Goal: Task Accomplishment & Management: Manage account settings

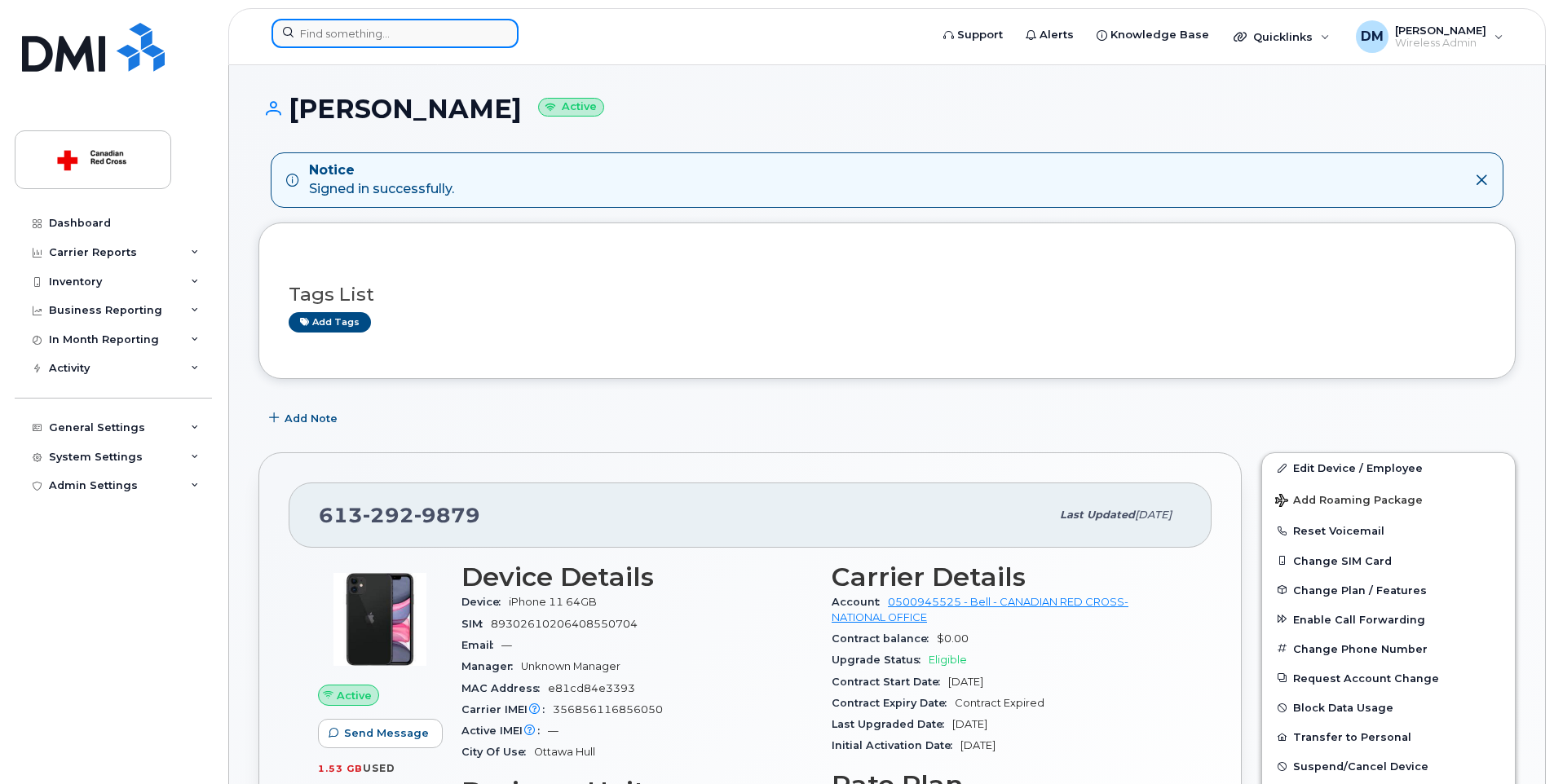
click at [395, 33] on input at bounding box center [394, 34] width 247 height 29
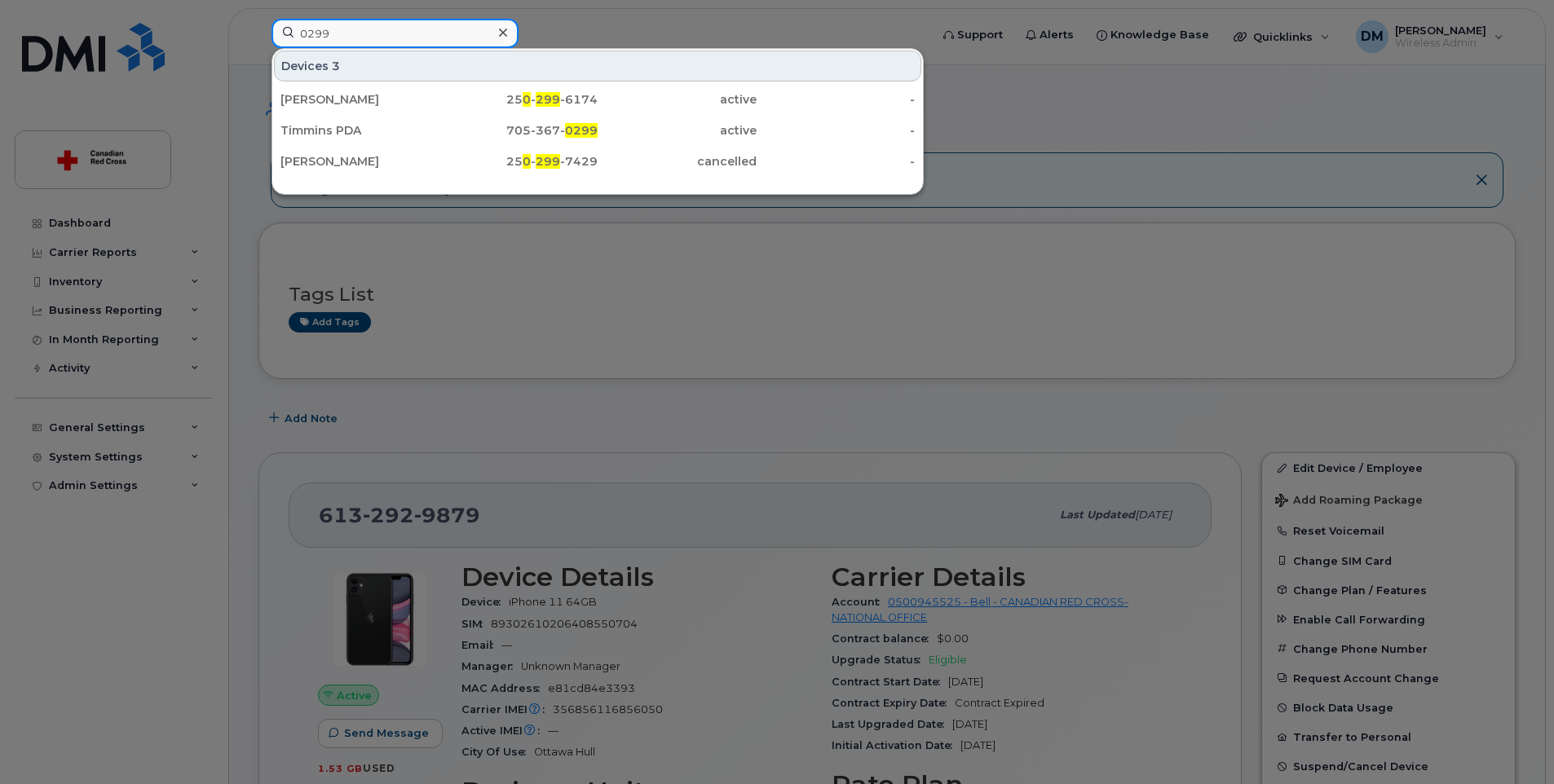
type input "0299"
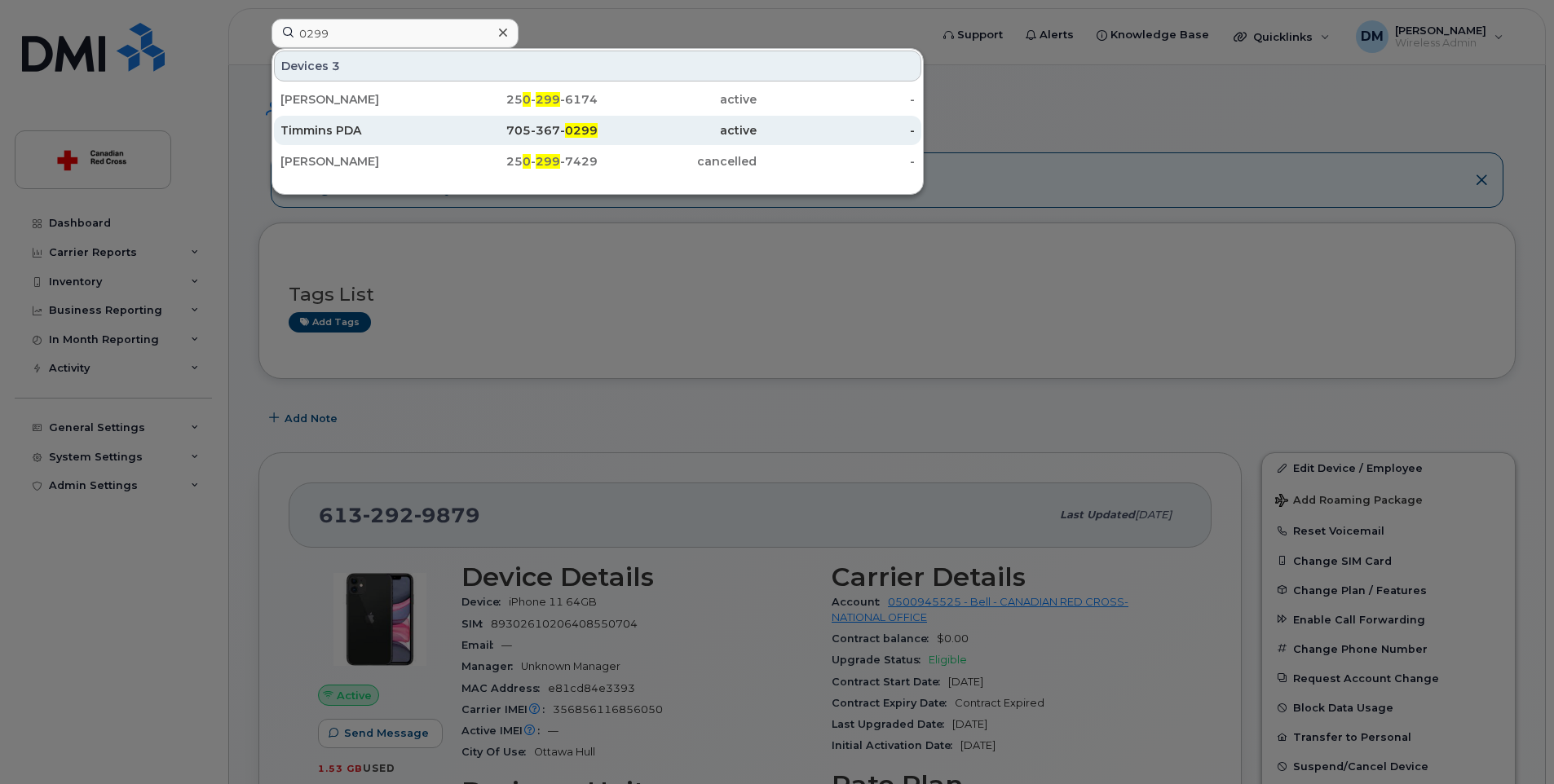
click at [376, 129] on div "Timmins PDA" at bounding box center [359, 131] width 159 height 16
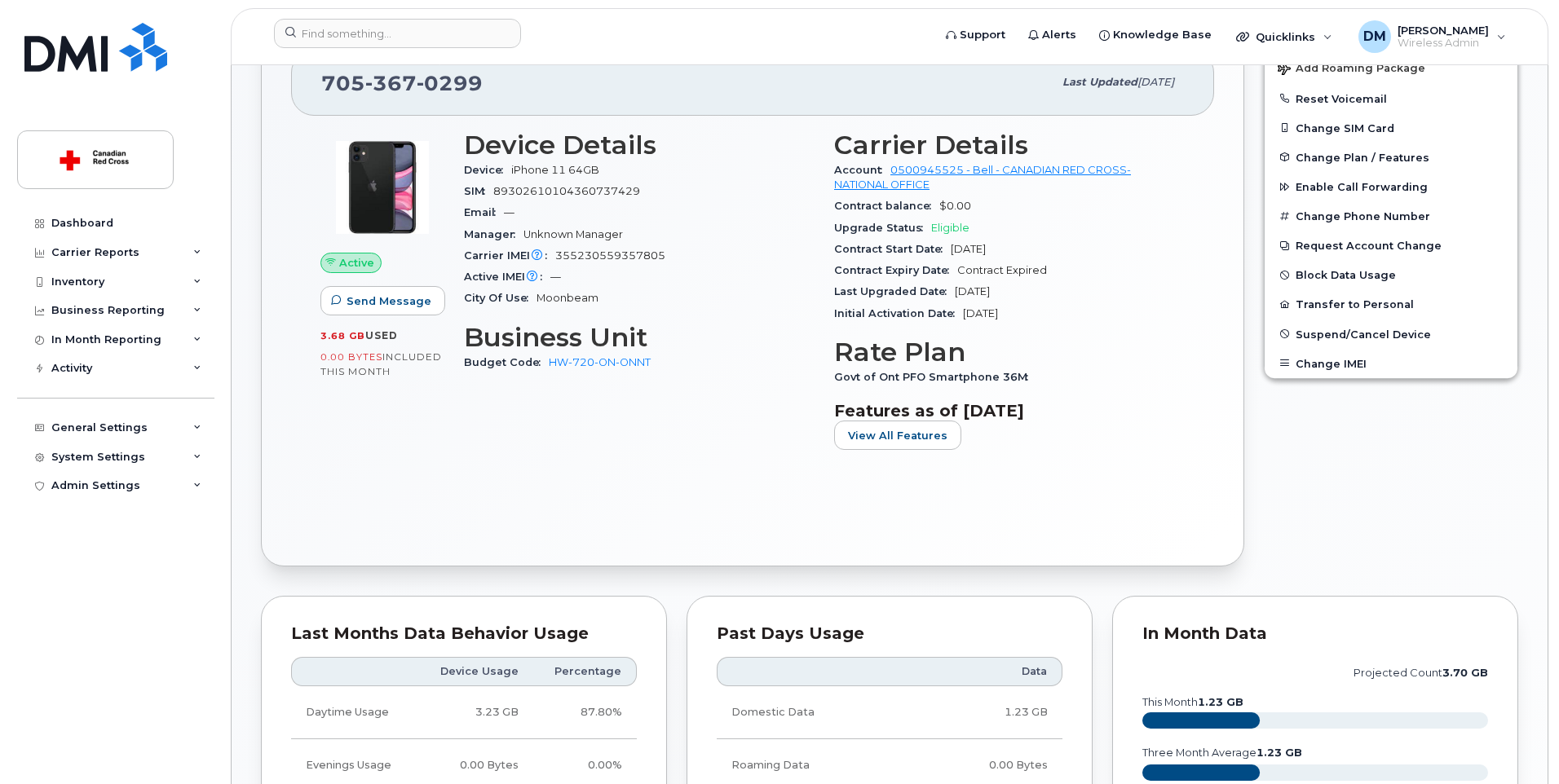
scroll to position [199, 0]
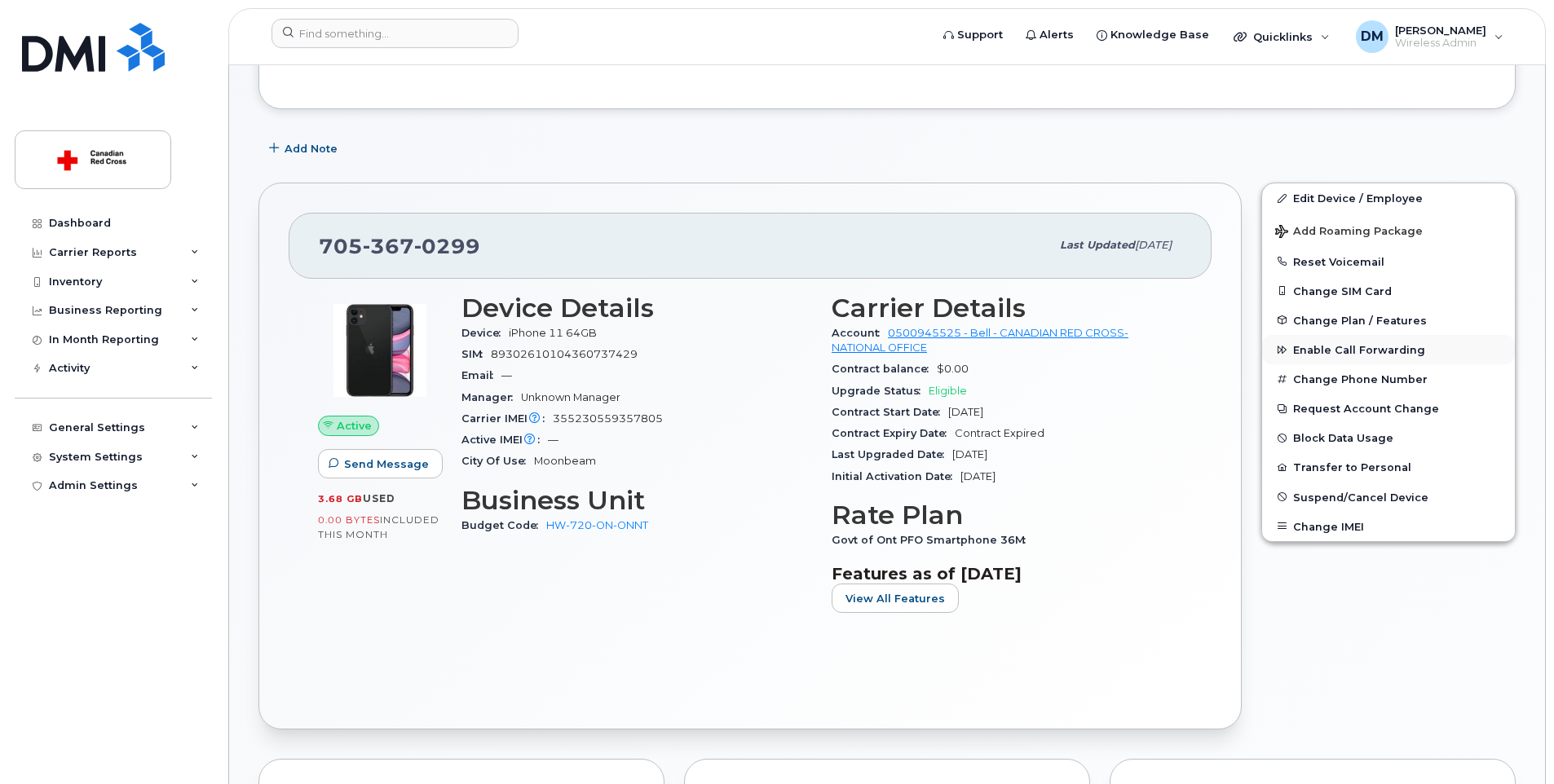
click at [1364, 351] on span "Enable Call Forwarding" at bounding box center [1359, 349] width 132 height 12
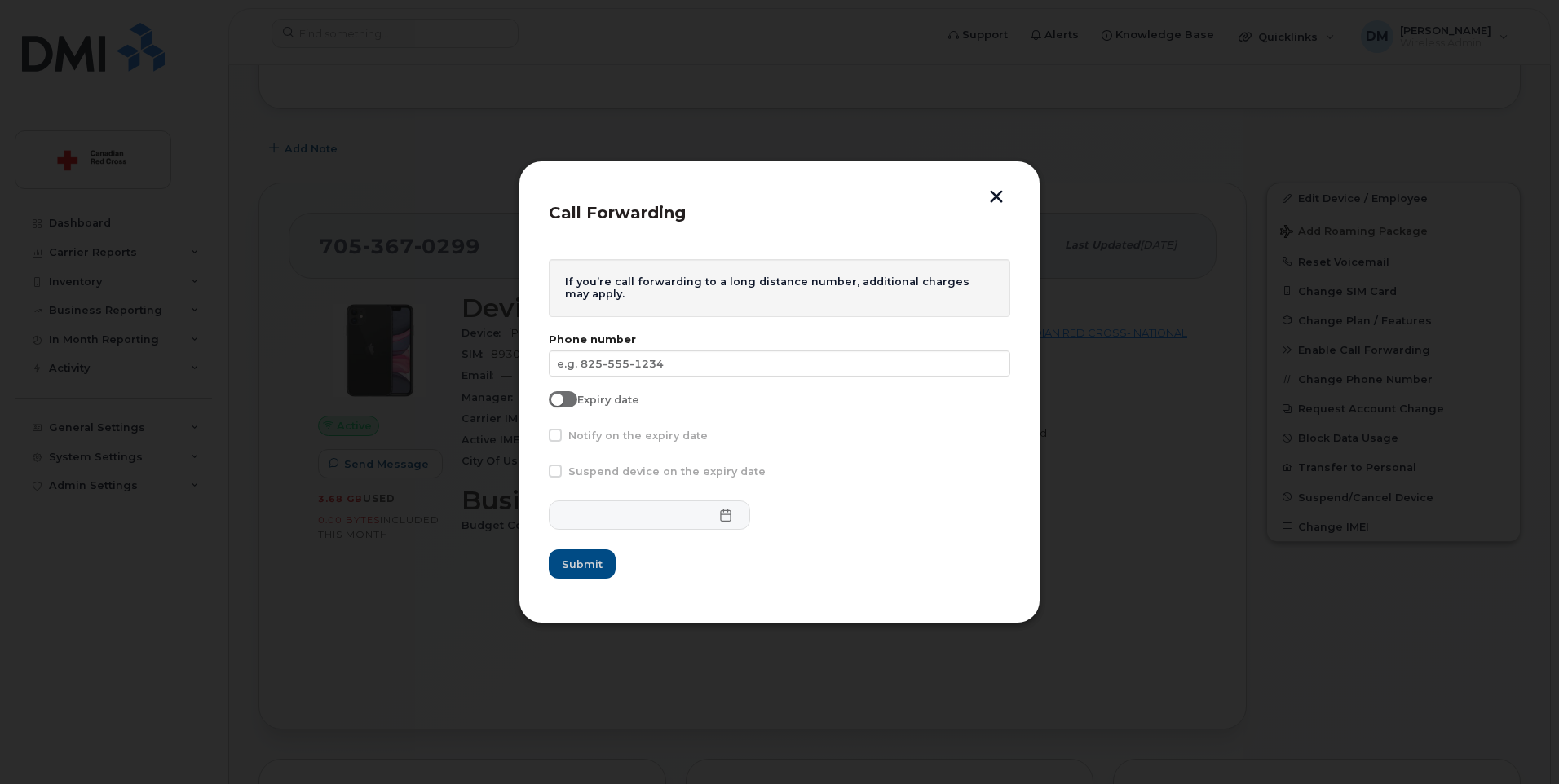
click at [999, 191] on button "button" at bounding box center [996, 198] width 24 height 17
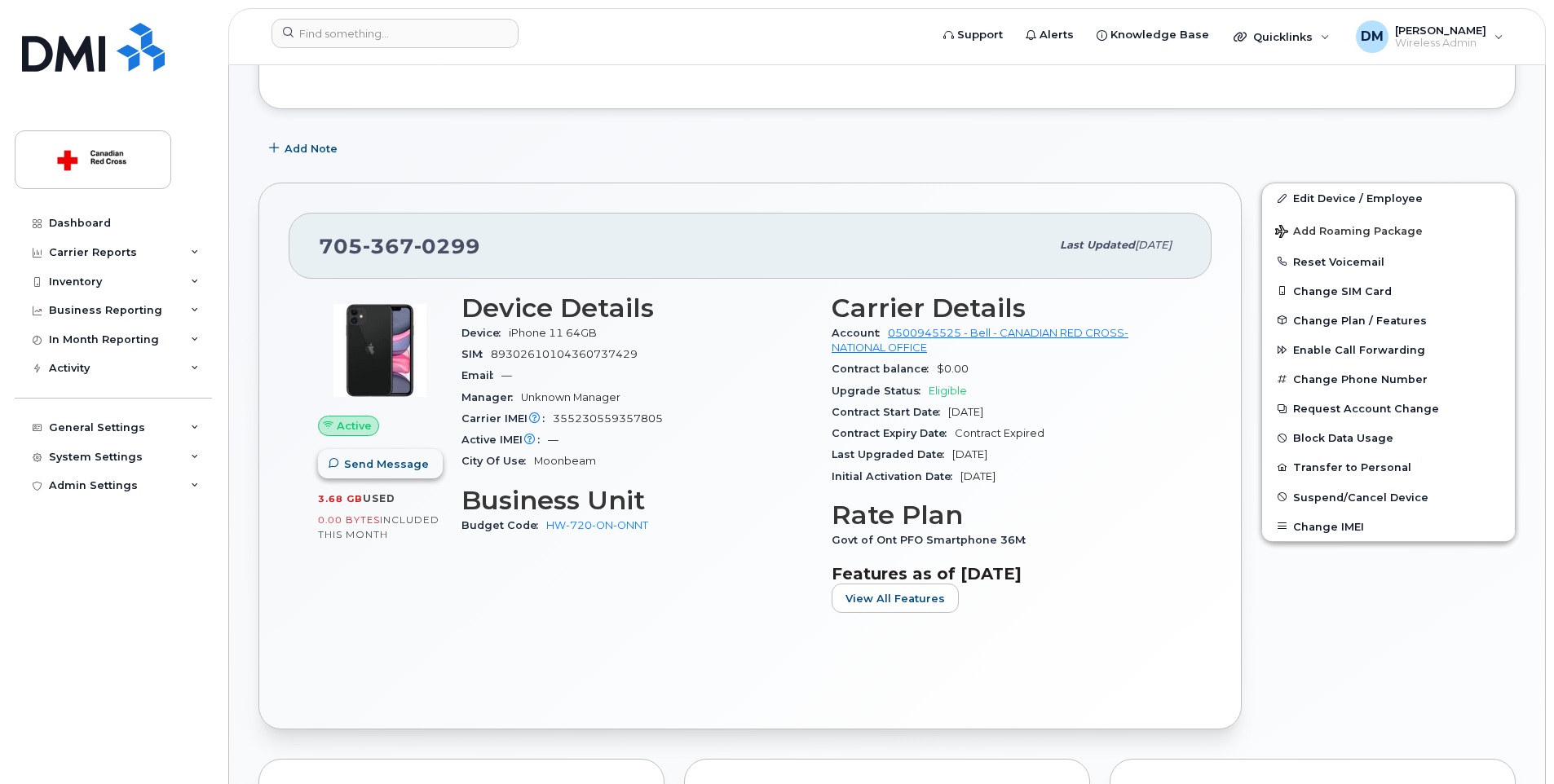
click at [405, 460] on span "Send Message" at bounding box center [385, 463] width 84 height 15
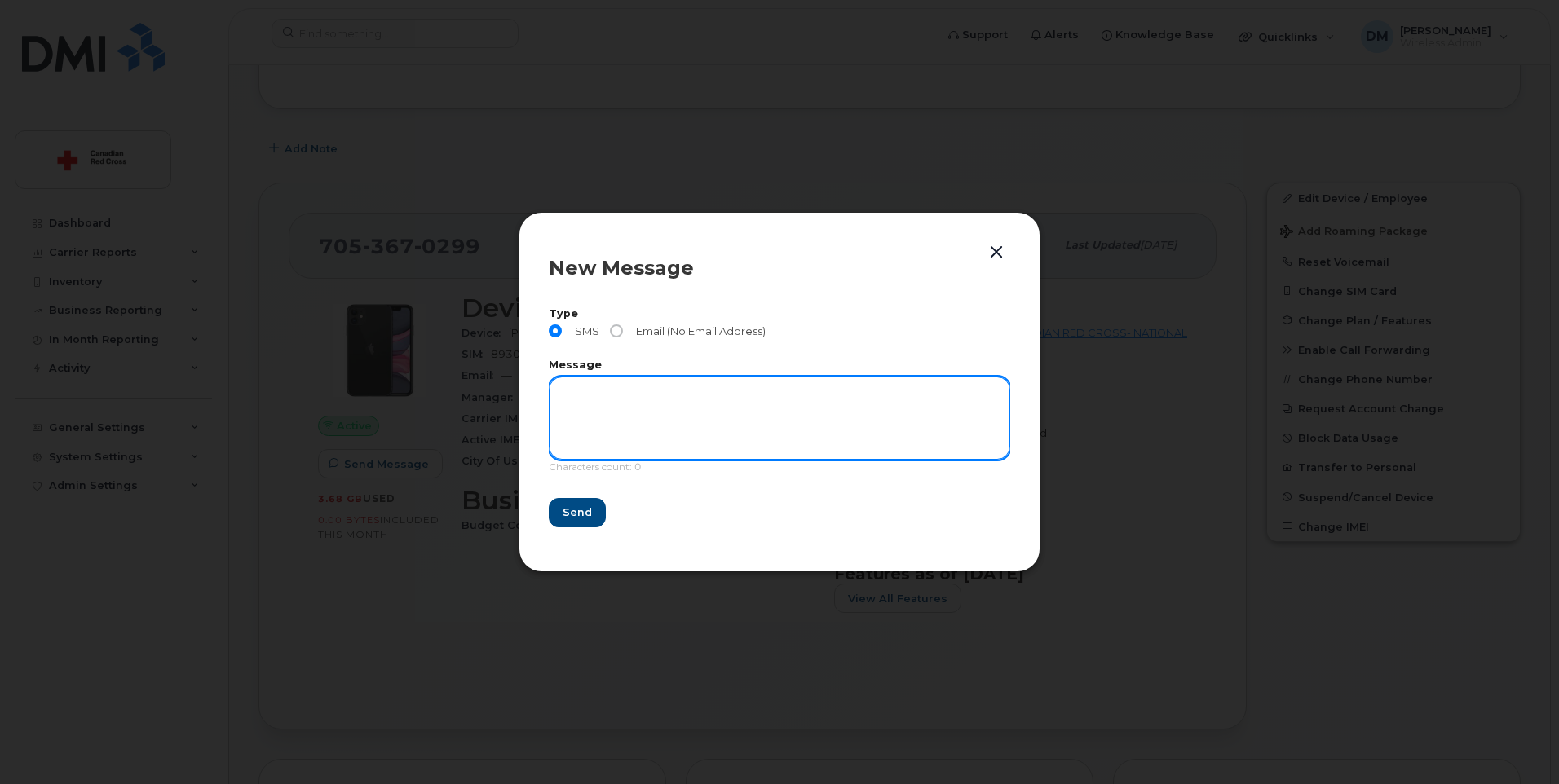
click at [648, 414] on textarea at bounding box center [779, 418] width 462 height 83
click at [835, 394] on textarea "Hello can the person receive this text please call my cell" at bounding box center [779, 418] width 462 height 83
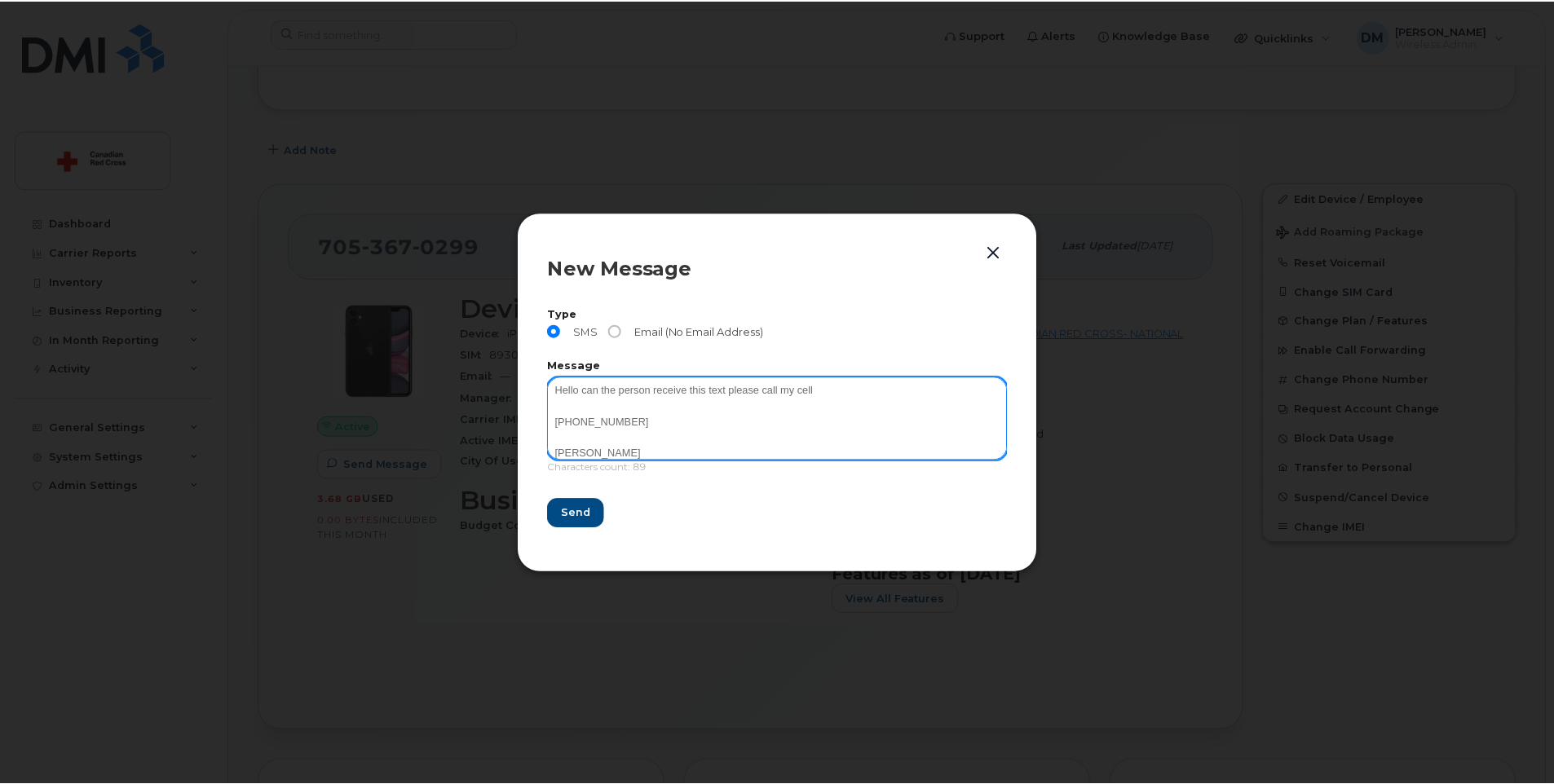
scroll to position [19, 0]
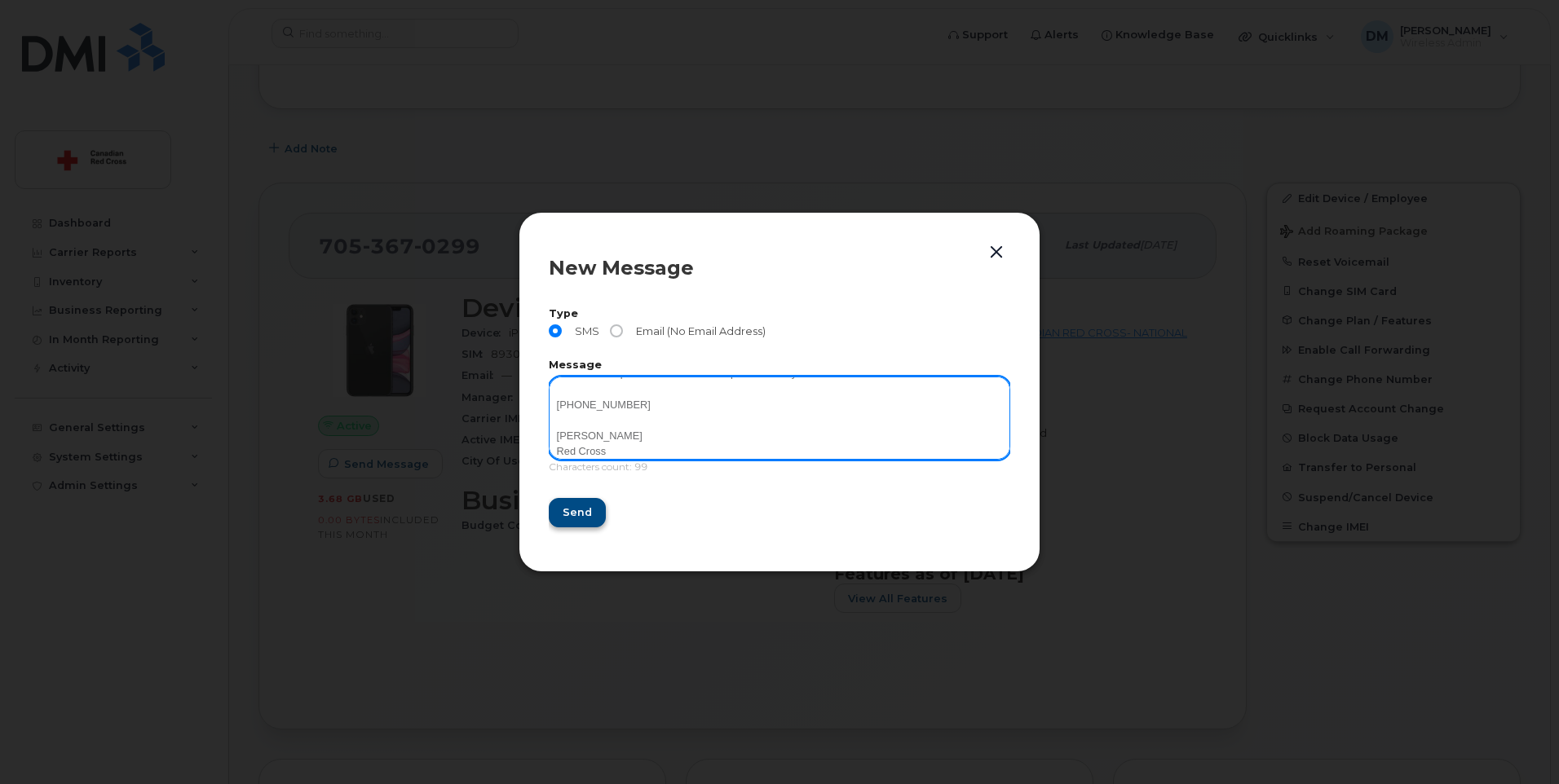
type textarea "Hello can the person receive this text please call my cell 613-292-9879 Darin M…"
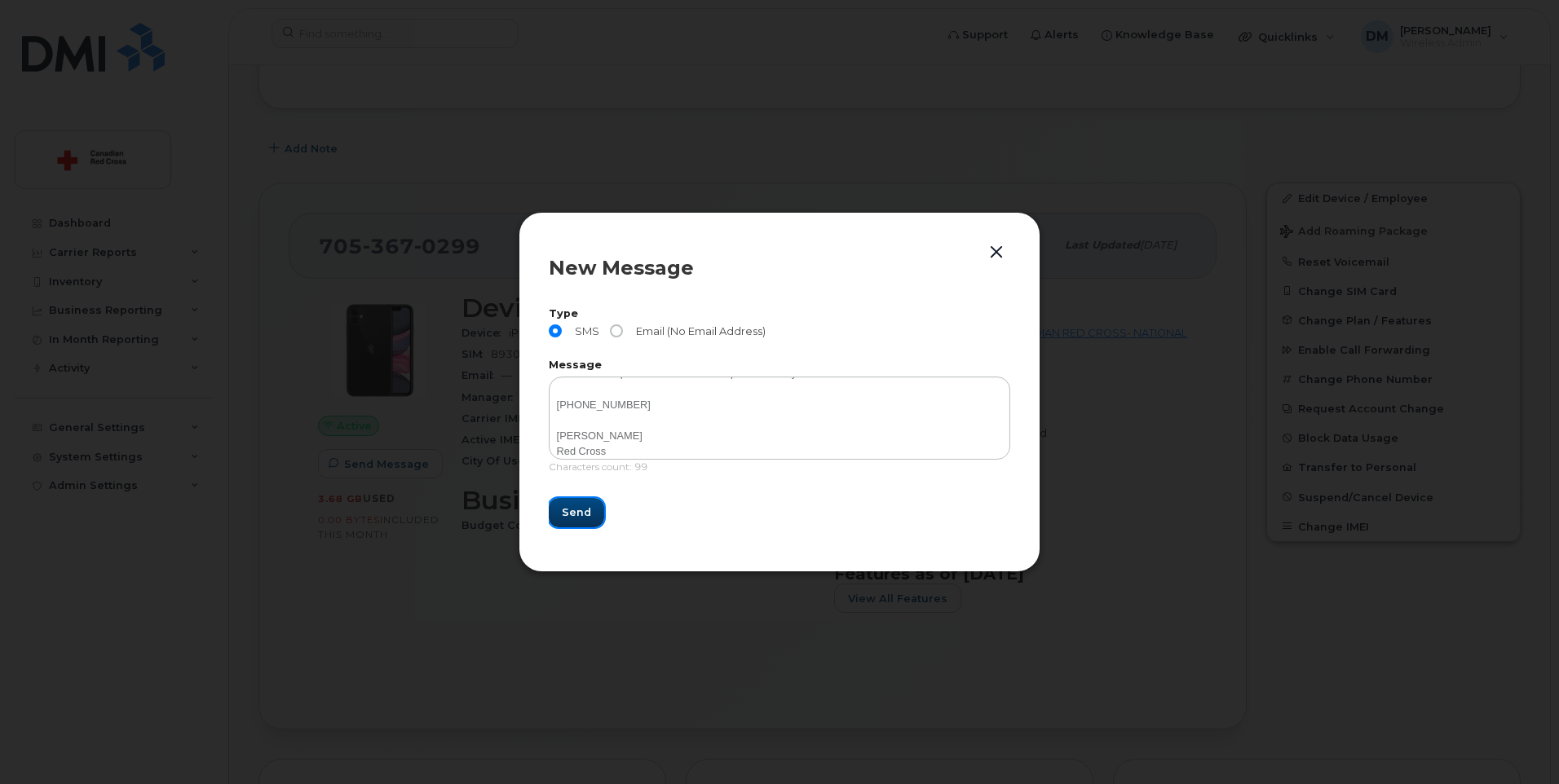
click at [571, 514] on span "Send" at bounding box center [576, 511] width 29 height 15
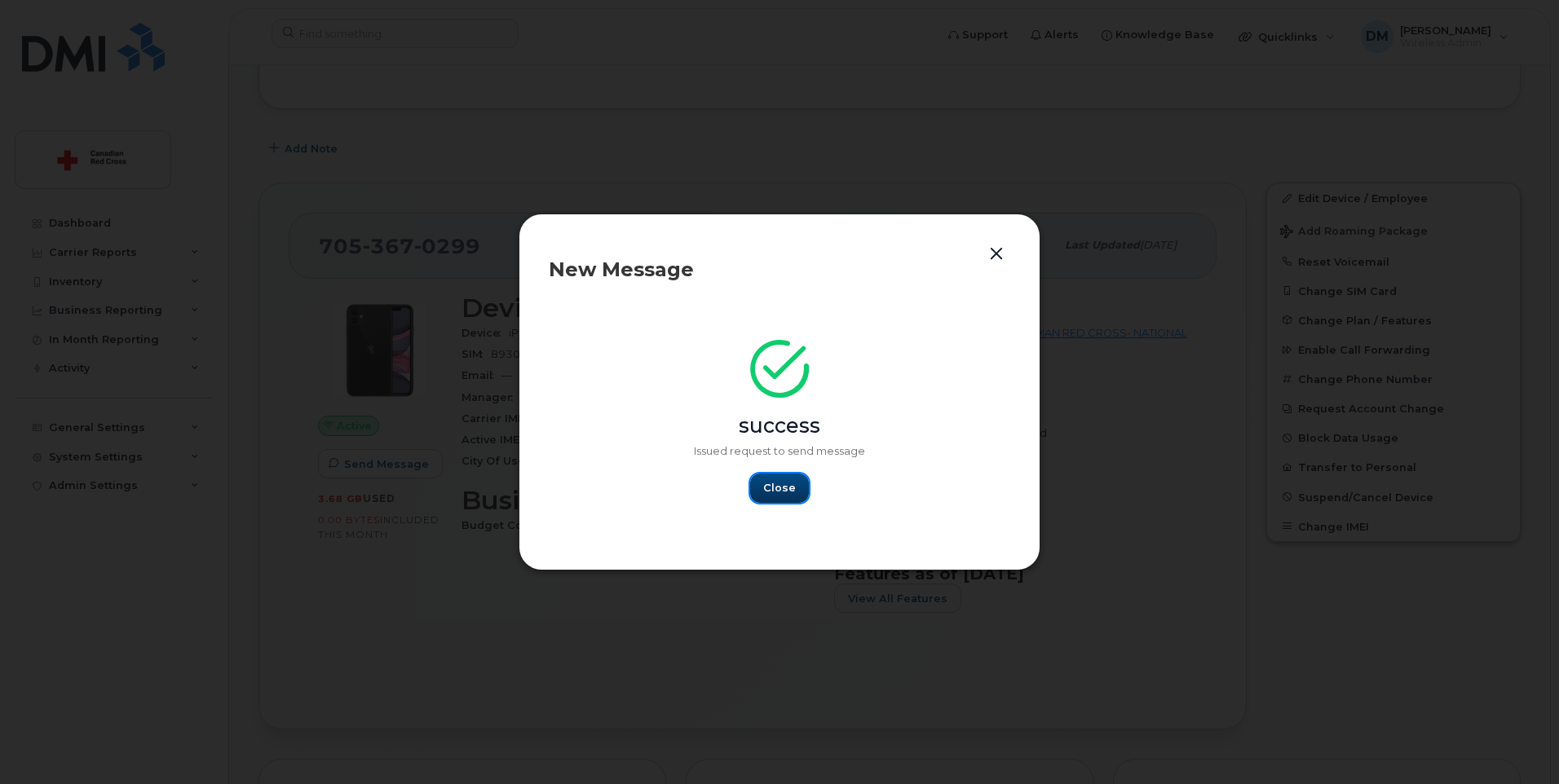
click at [787, 480] on span "Close" at bounding box center [779, 488] width 33 height 15
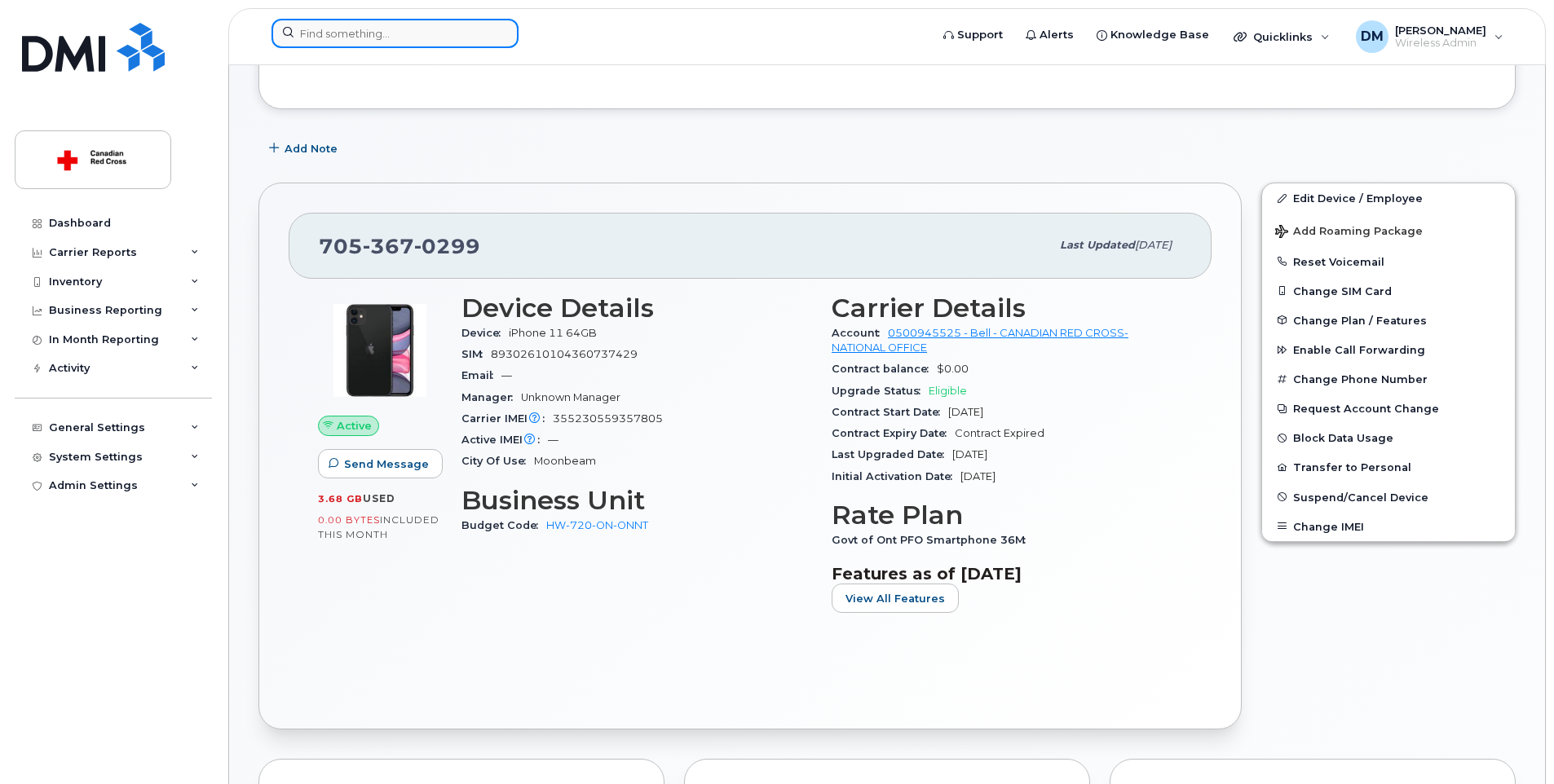
click at [432, 42] on input at bounding box center [394, 34] width 247 height 29
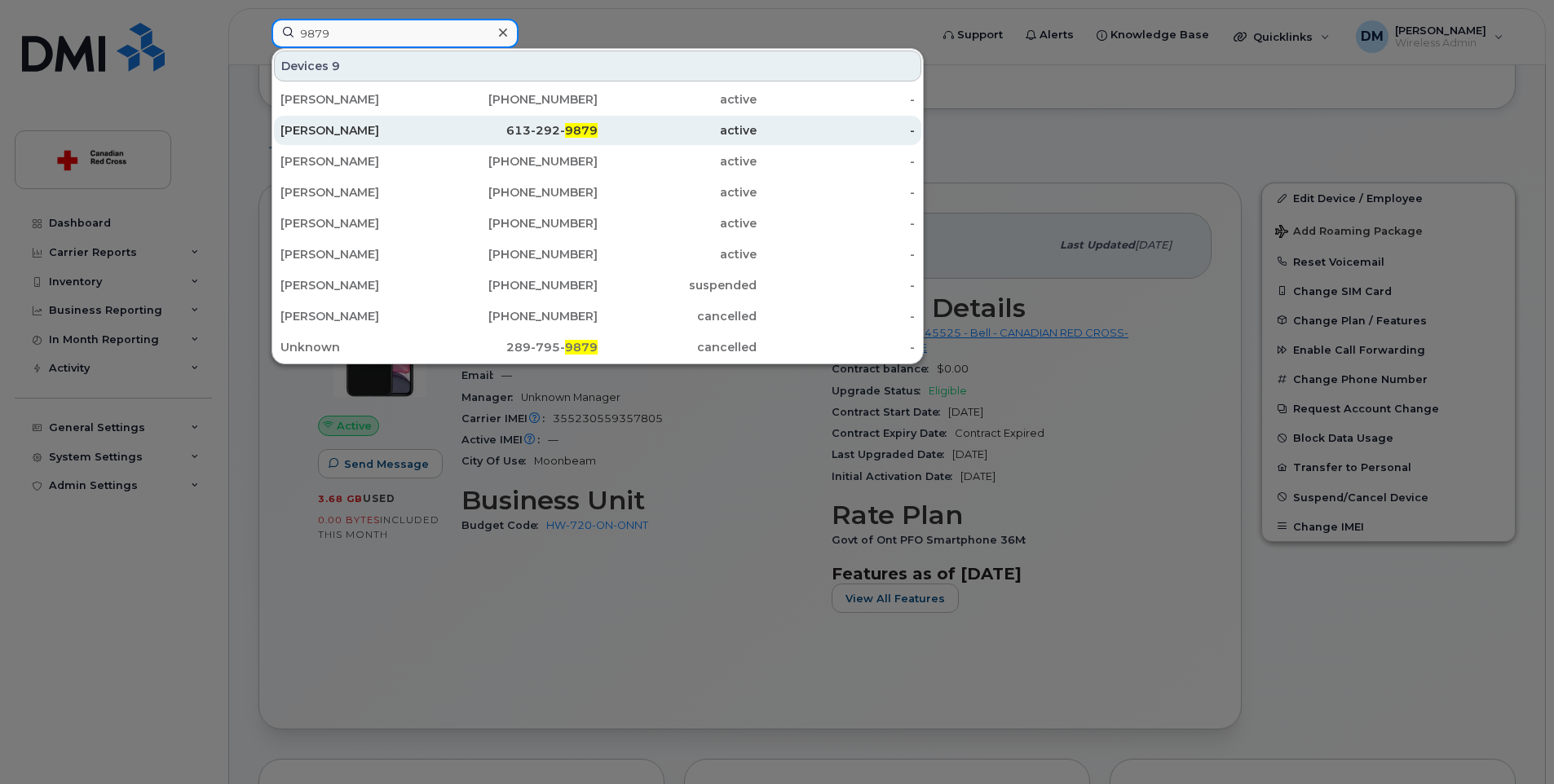
type input "9879"
click at [398, 128] on div "[PERSON_NAME]" at bounding box center [359, 131] width 159 height 16
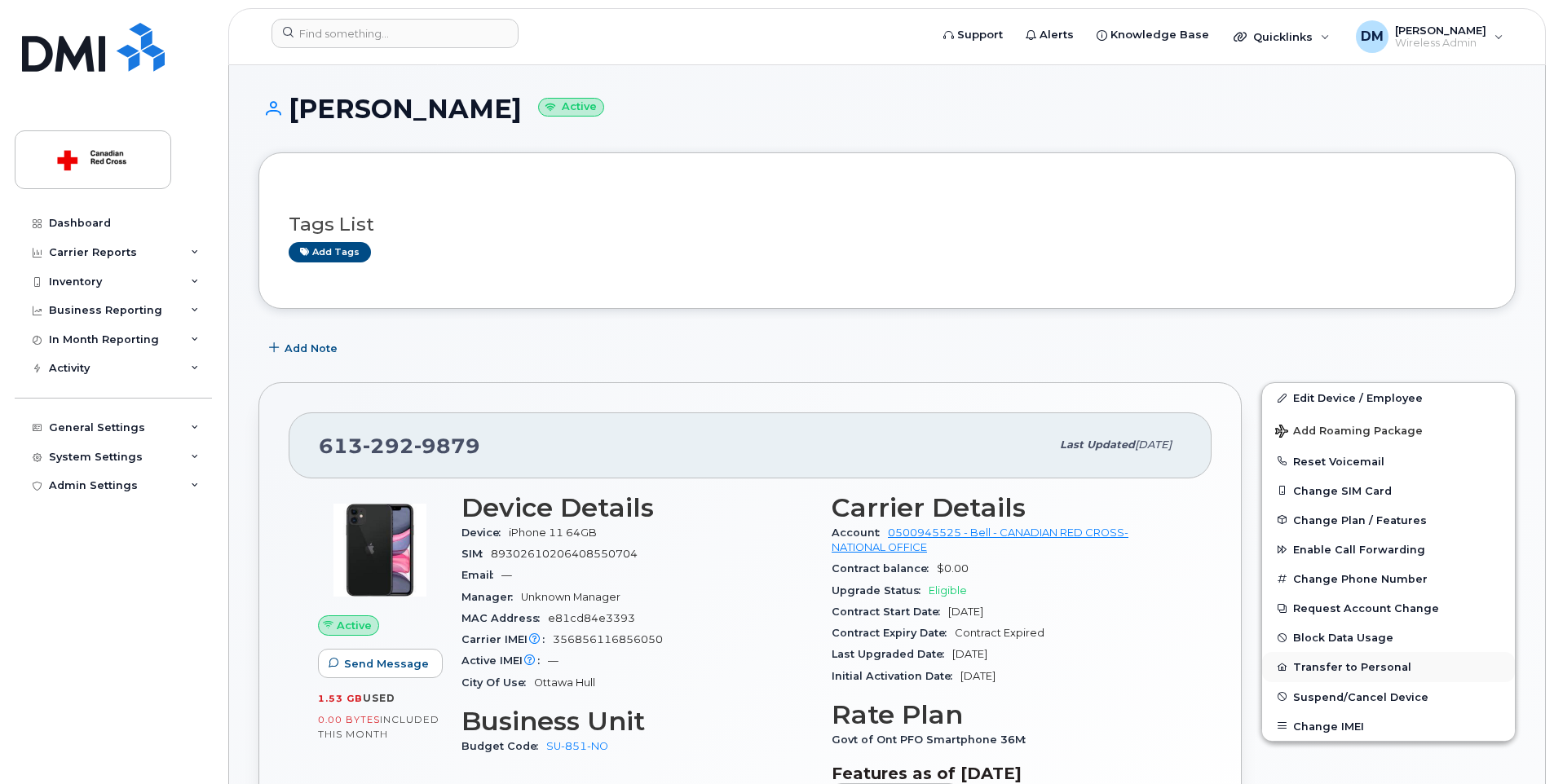
click at [1335, 672] on button "Transfer to Personal" at bounding box center [1388, 666] width 253 height 29
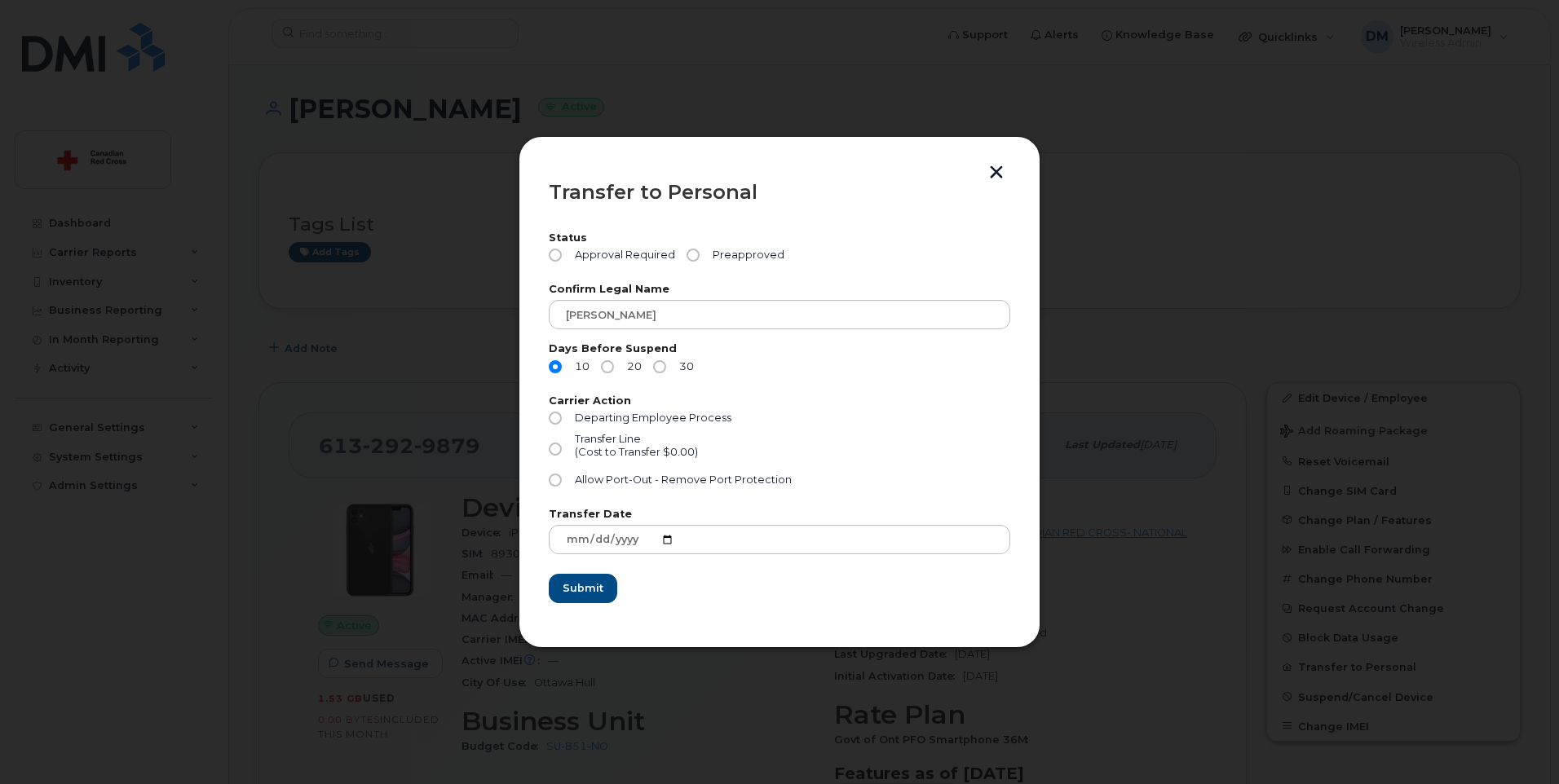
click at [997, 178] on button "button" at bounding box center [996, 173] width 24 height 17
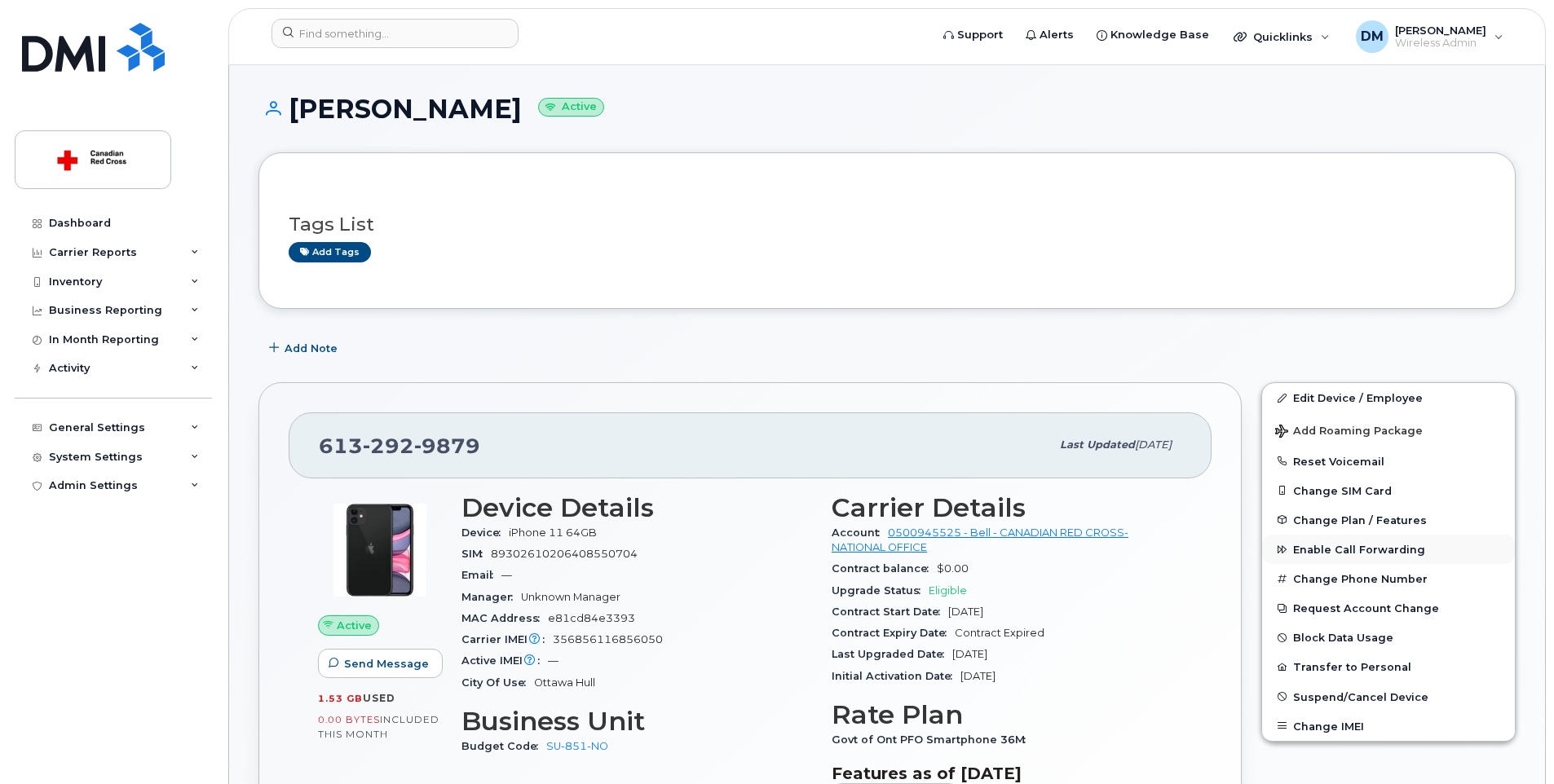
click at [1343, 545] on span "Enable Call Forwarding" at bounding box center [1359, 549] width 132 height 12
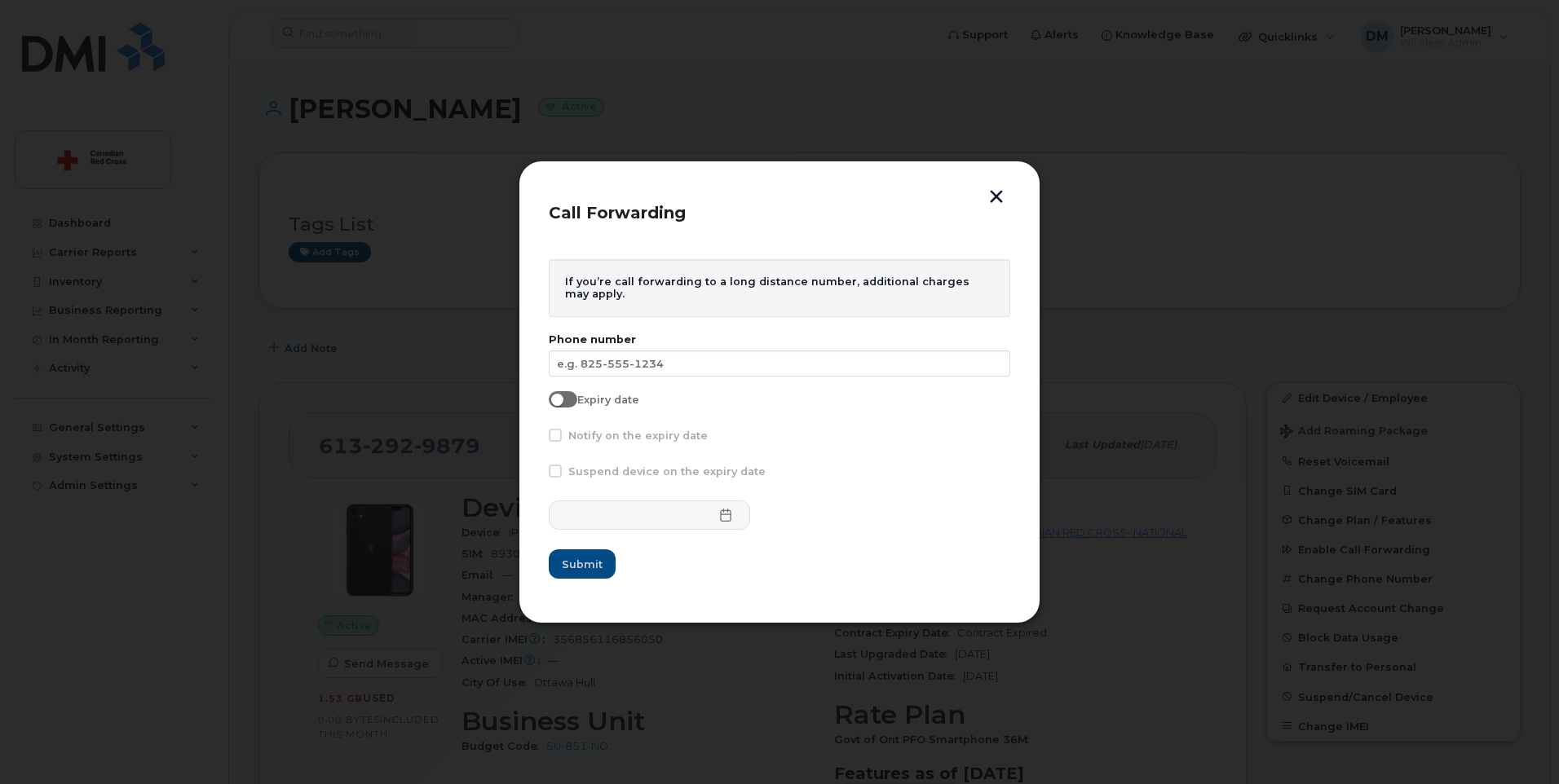
click at [995, 191] on button "button" at bounding box center [996, 198] width 24 height 17
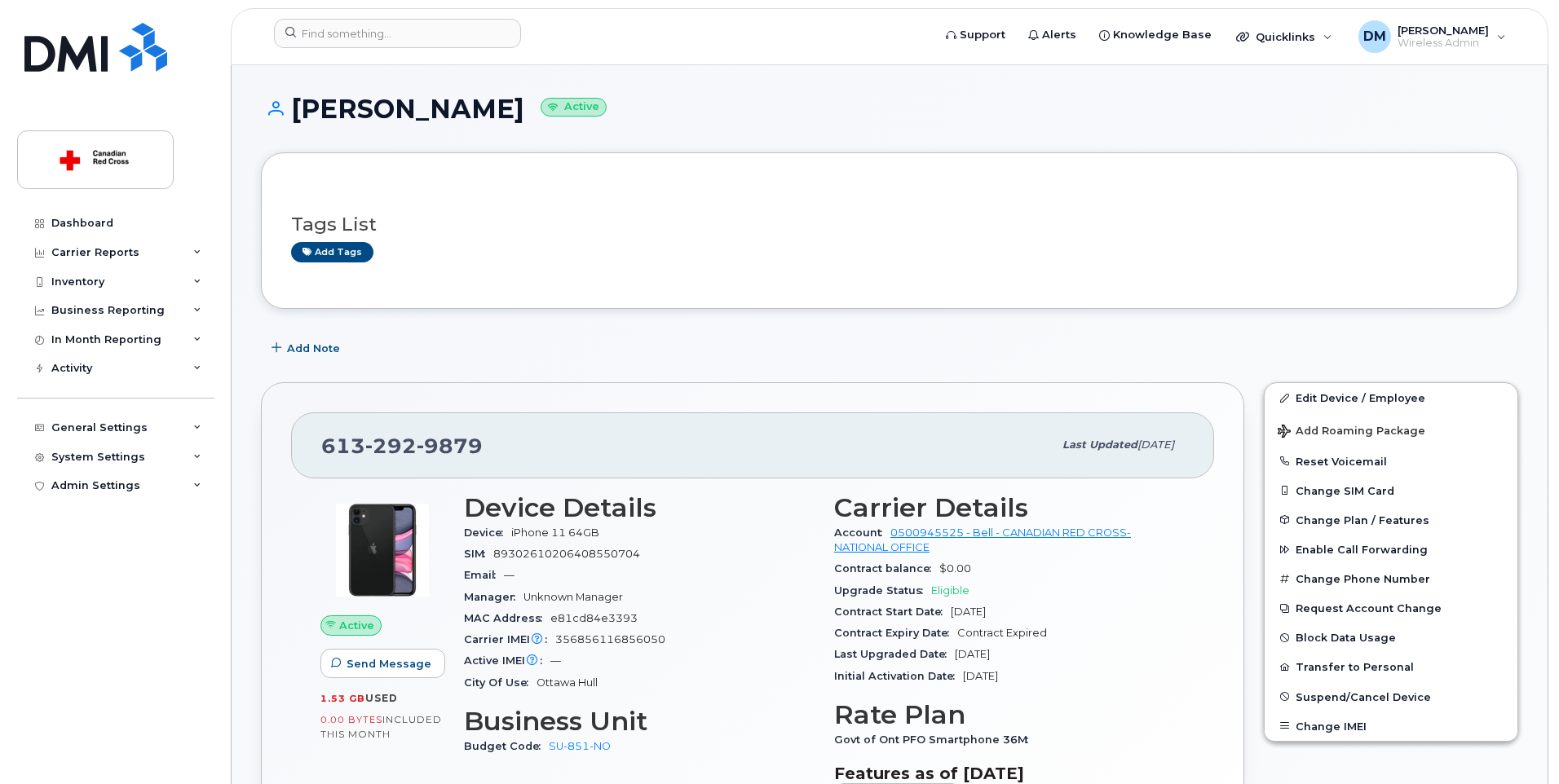
scroll to position [163, 0]
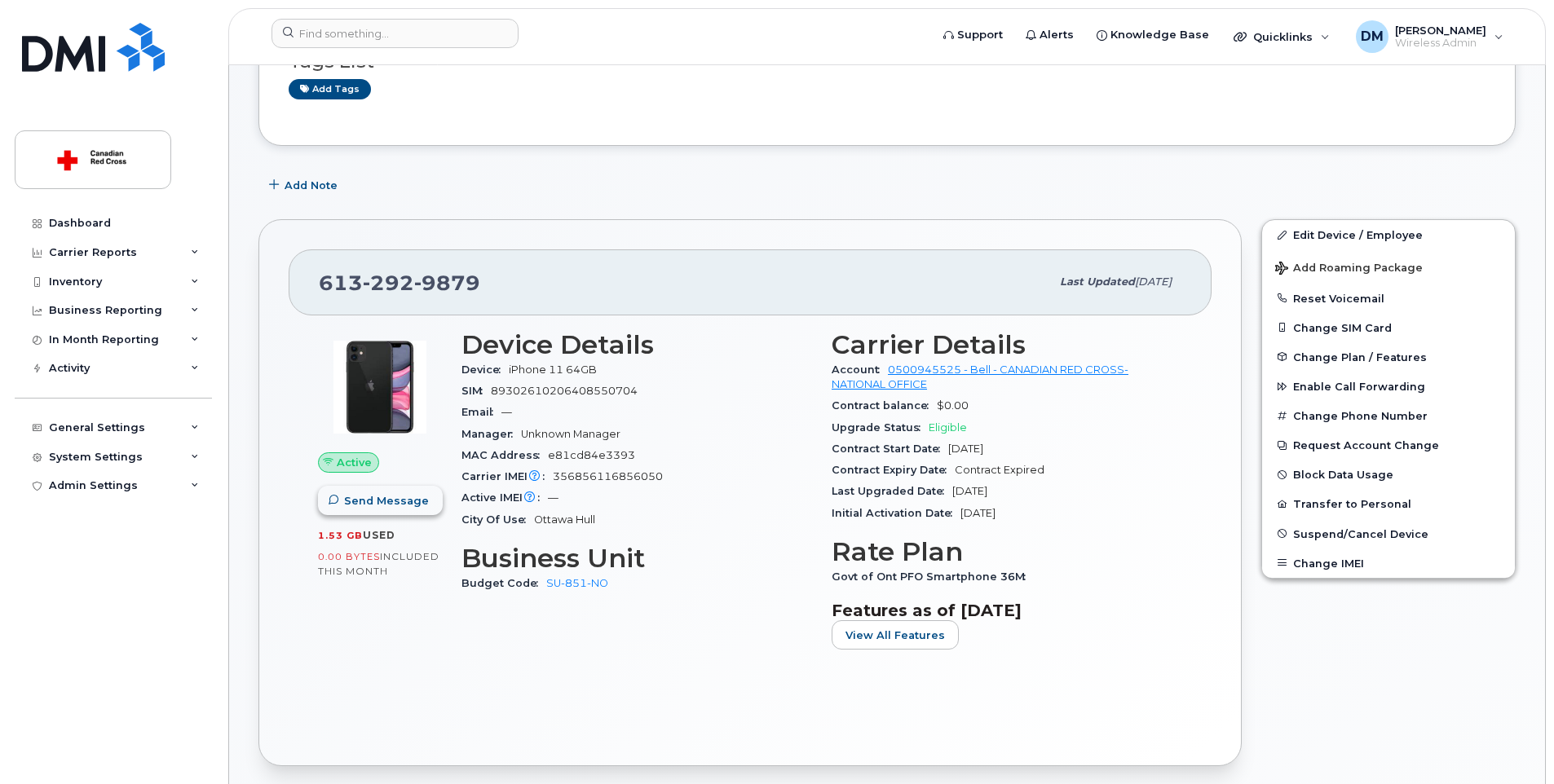
click at [409, 499] on span "Send Message" at bounding box center [385, 500] width 84 height 15
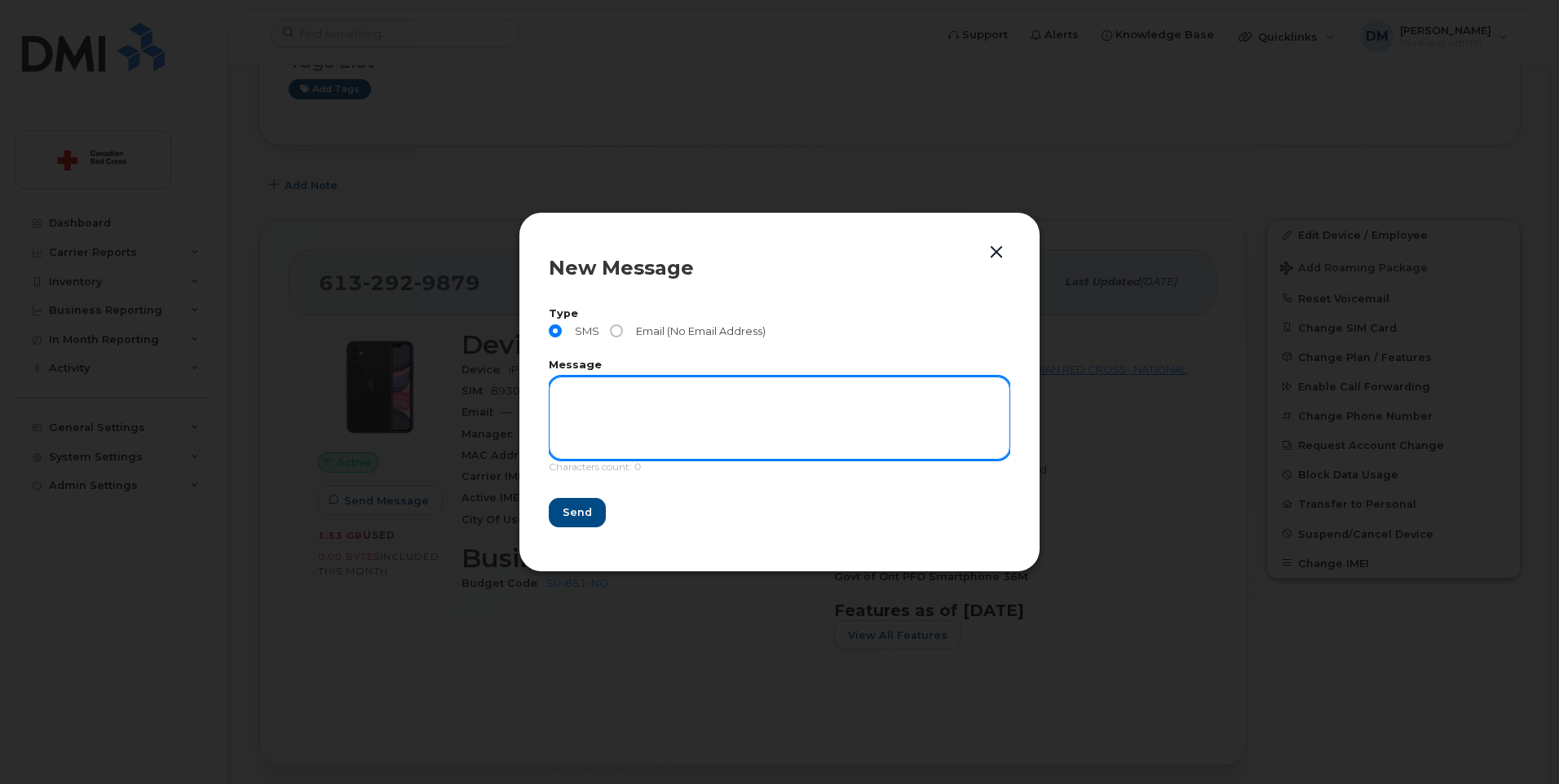
click at [698, 405] on textarea at bounding box center [779, 418] width 462 height 83
type textarea "H"
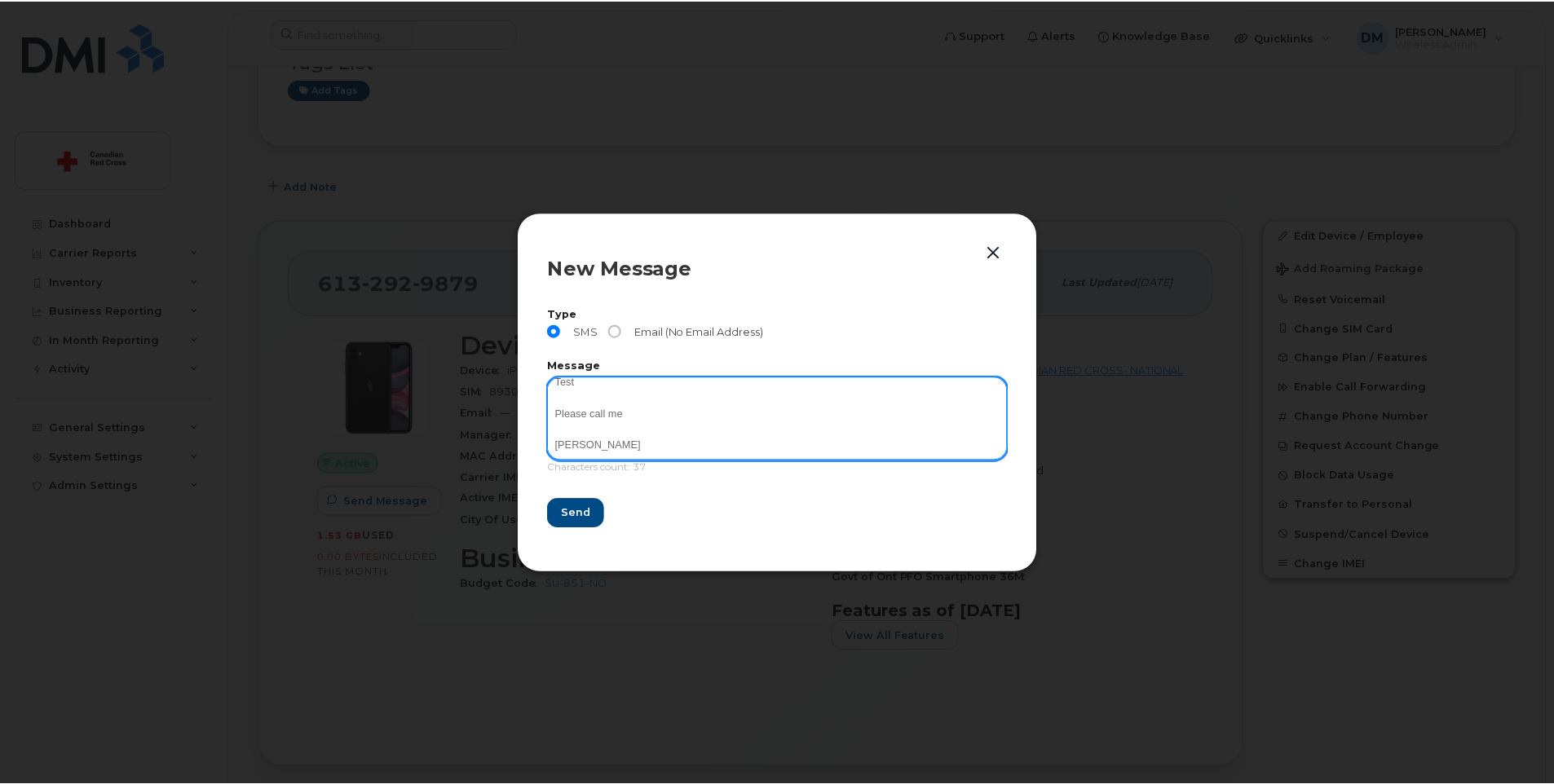
scroll to position [34, 0]
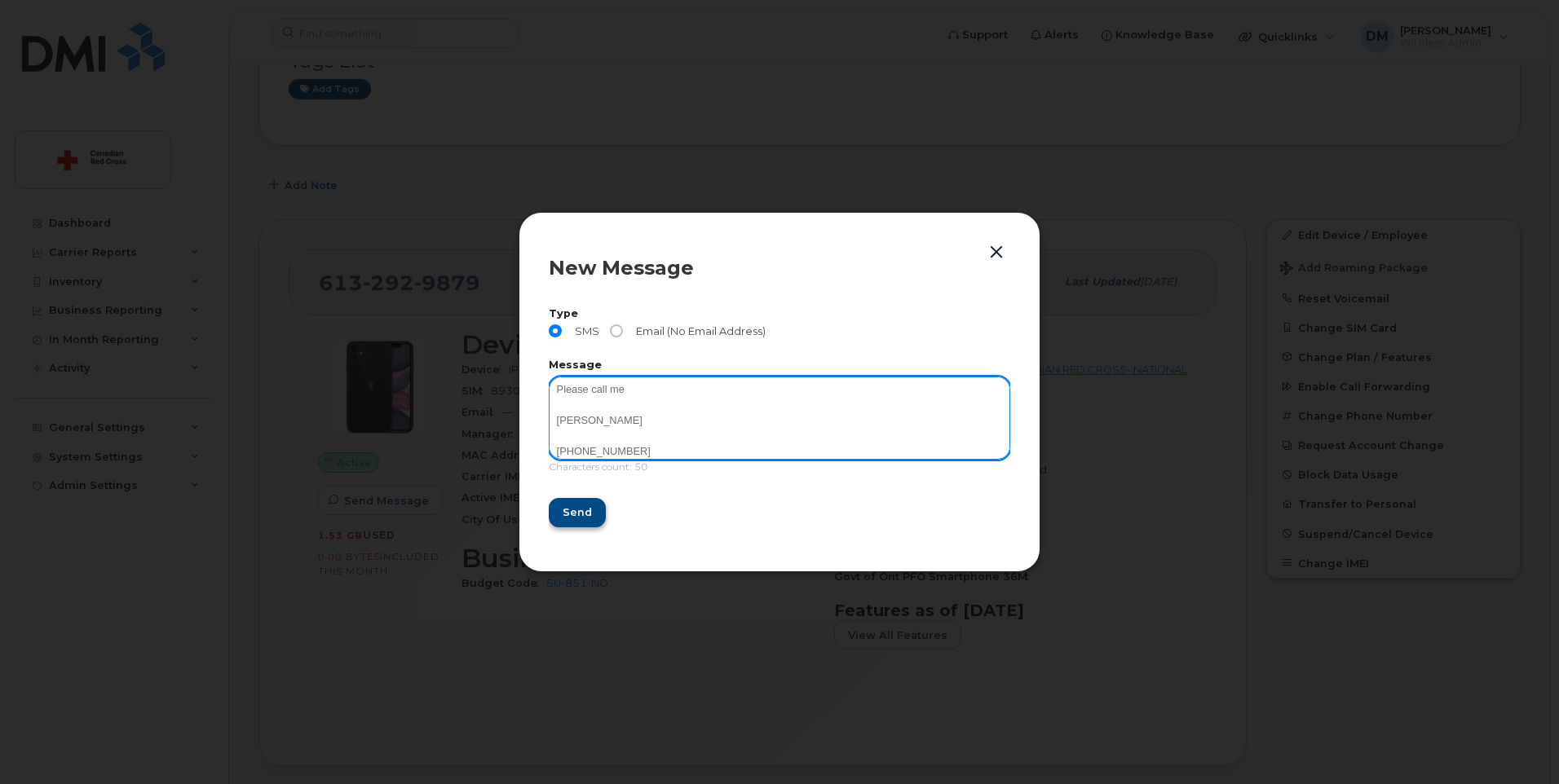
type textarea "Test Please call me Darin Merriman 613-292-9879"
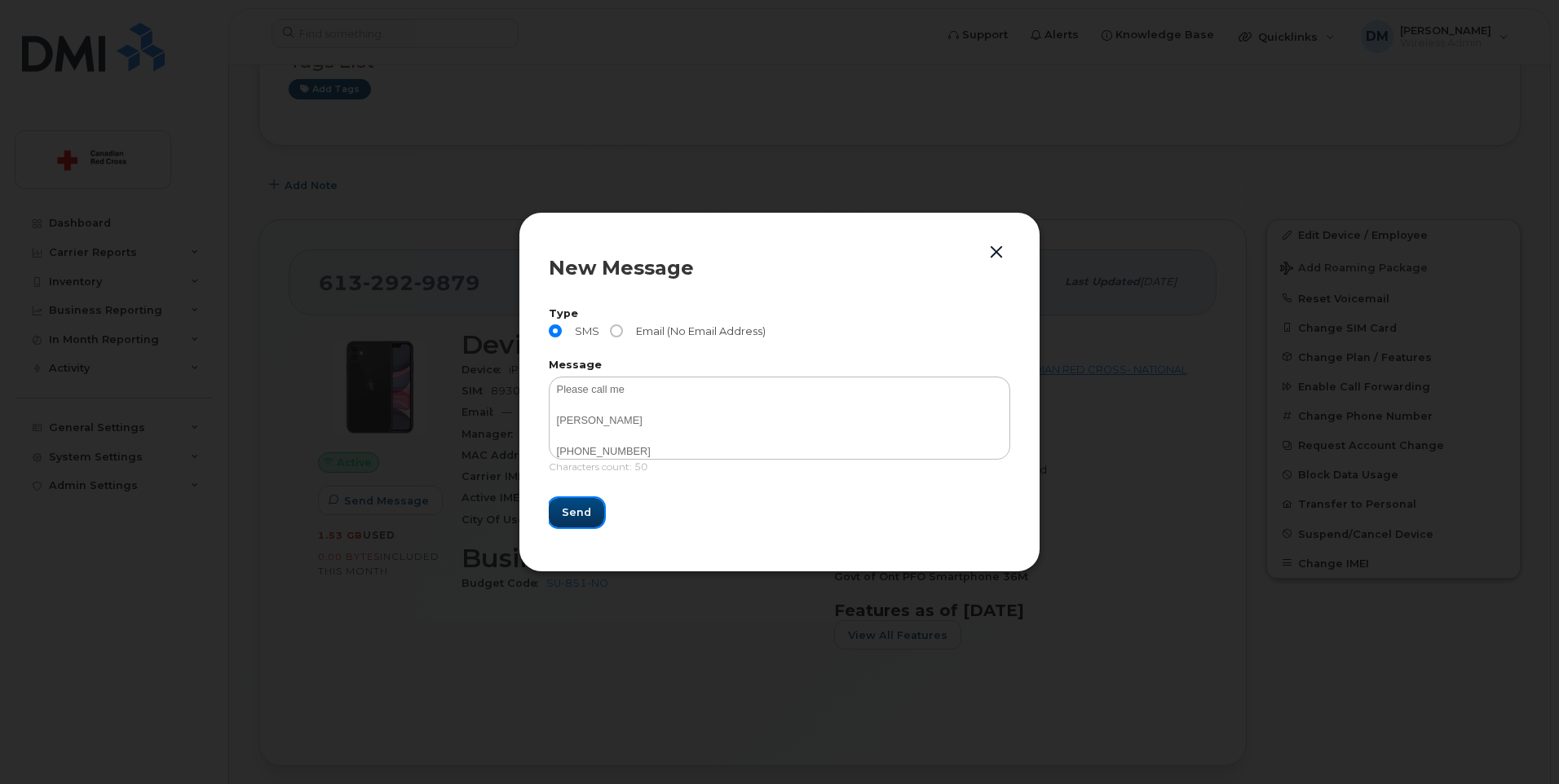
click at [590, 509] on button "Send" at bounding box center [576, 512] width 55 height 29
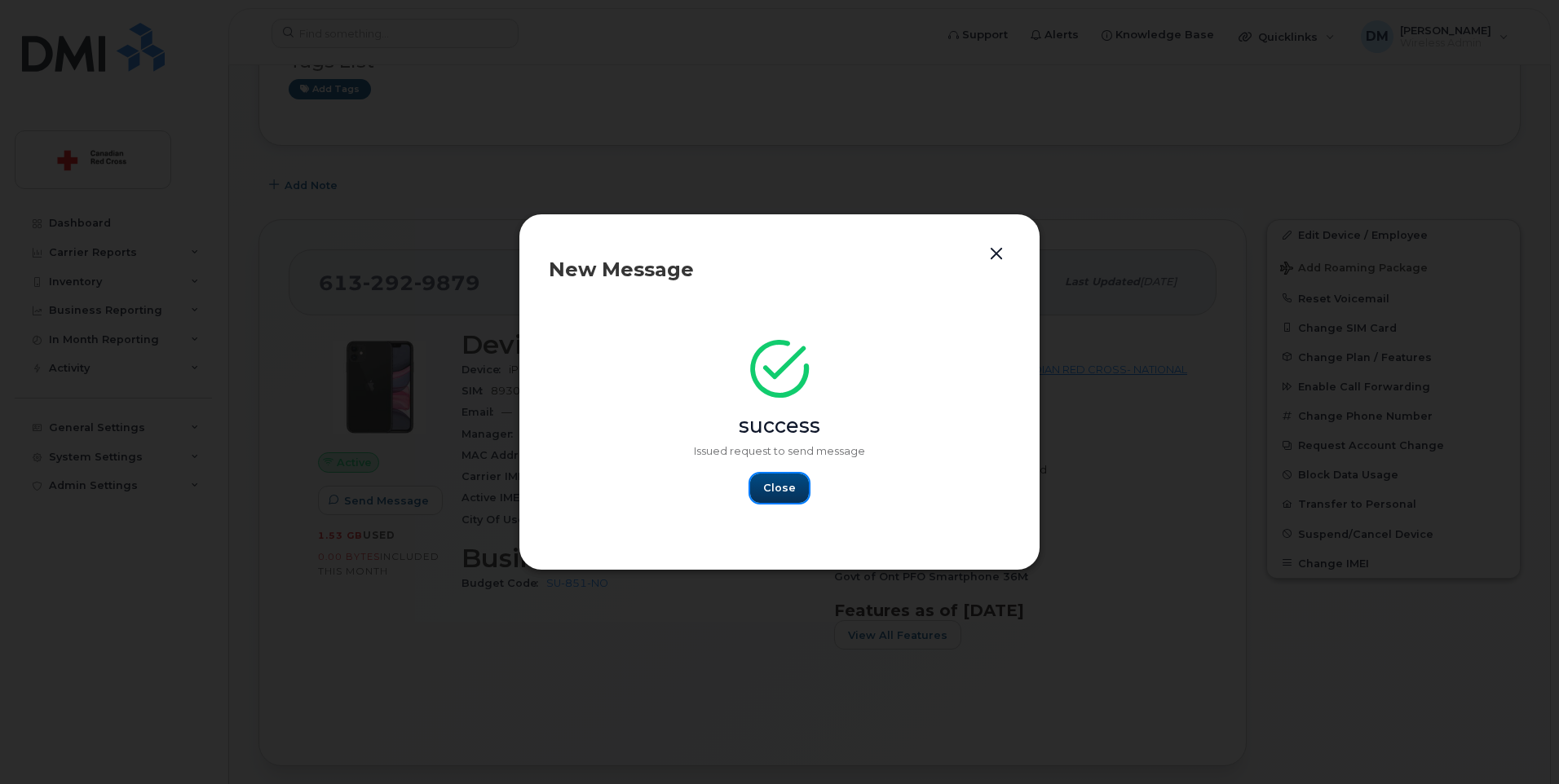
click at [788, 487] on span "Close" at bounding box center [779, 488] width 33 height 15
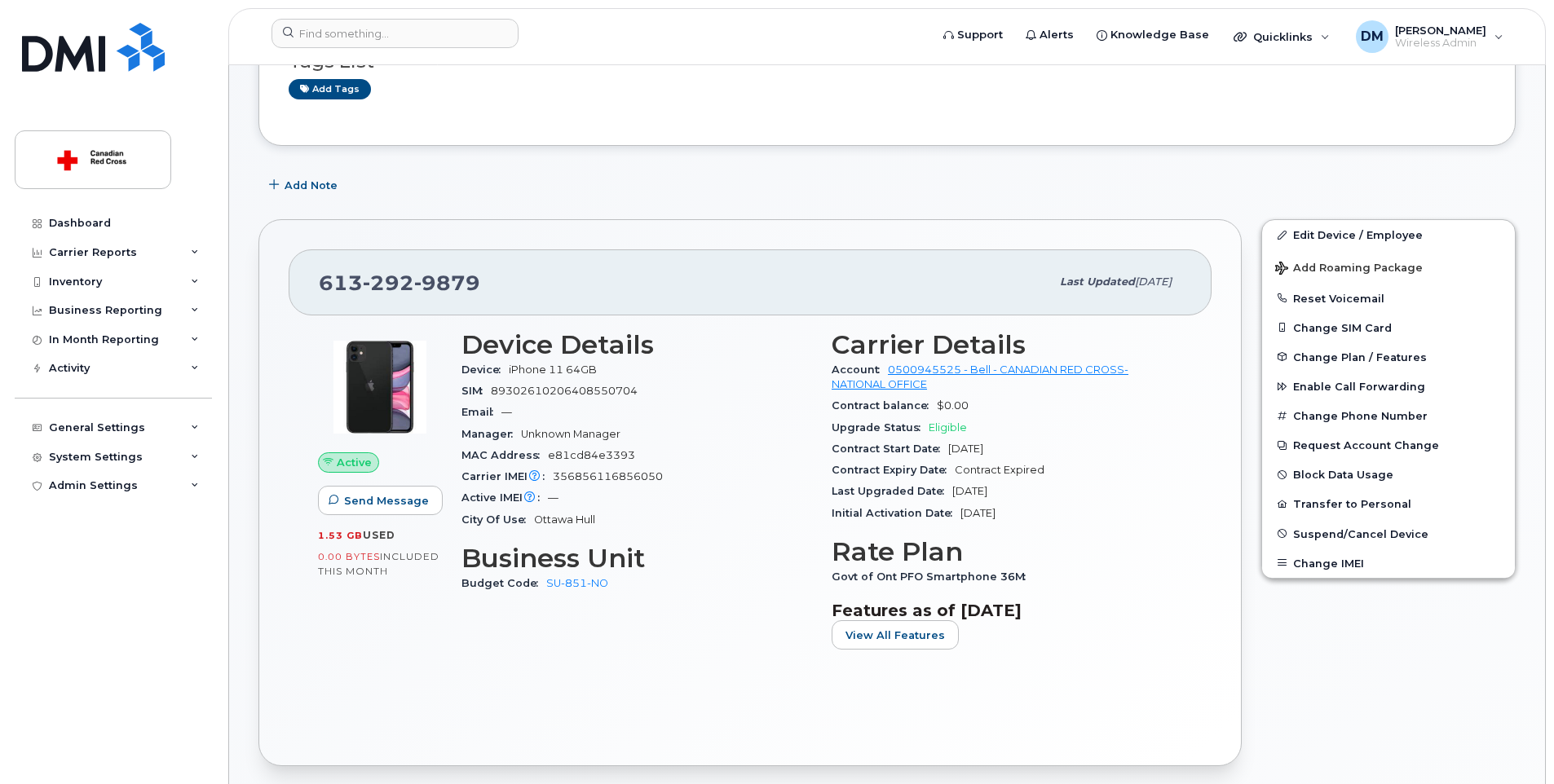
scroll to position [0, 0]
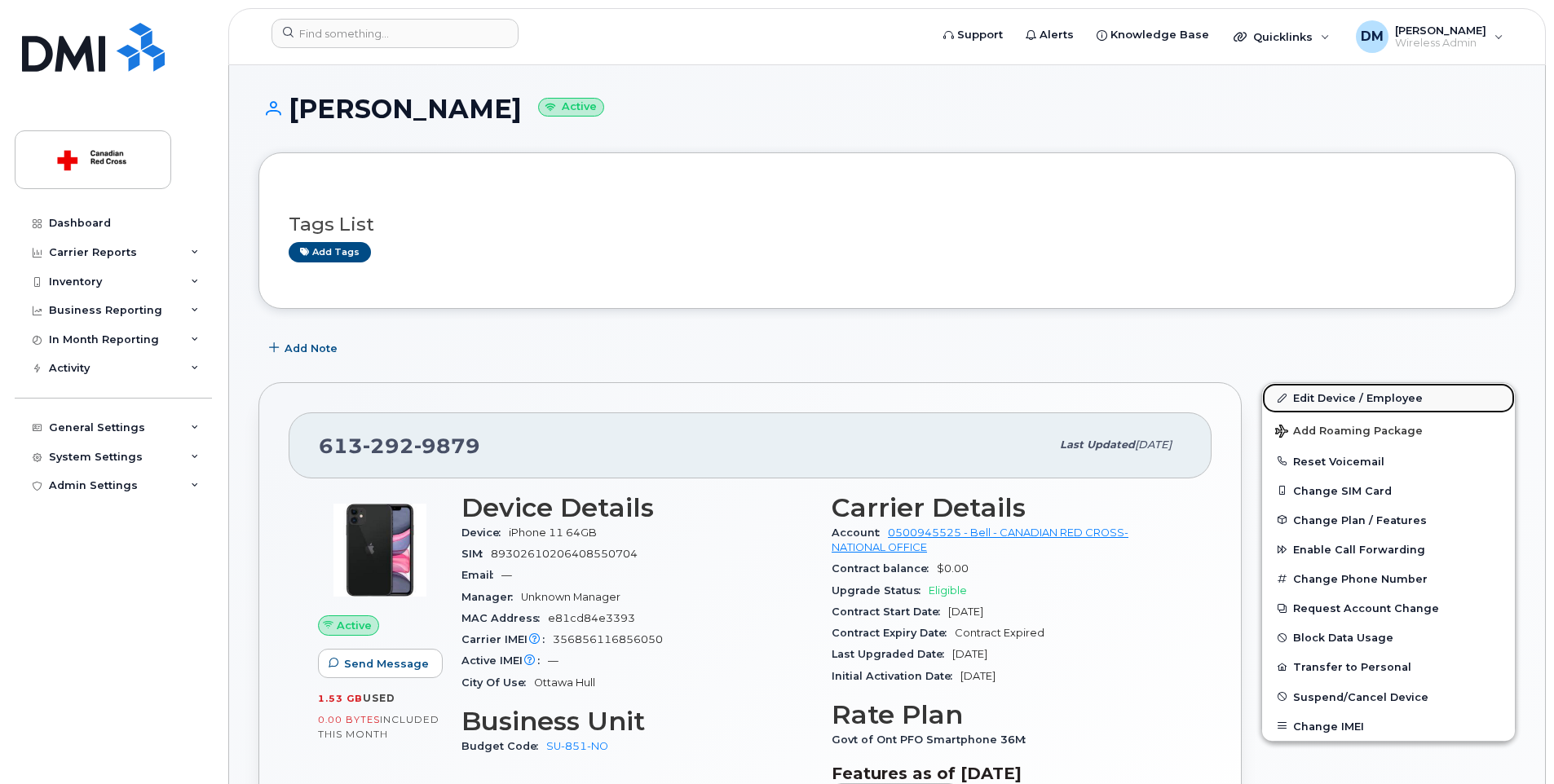
click at [1337, 395] on link "Edit Device / Employee" at bounding box center [1388, 398] width 253 height 29
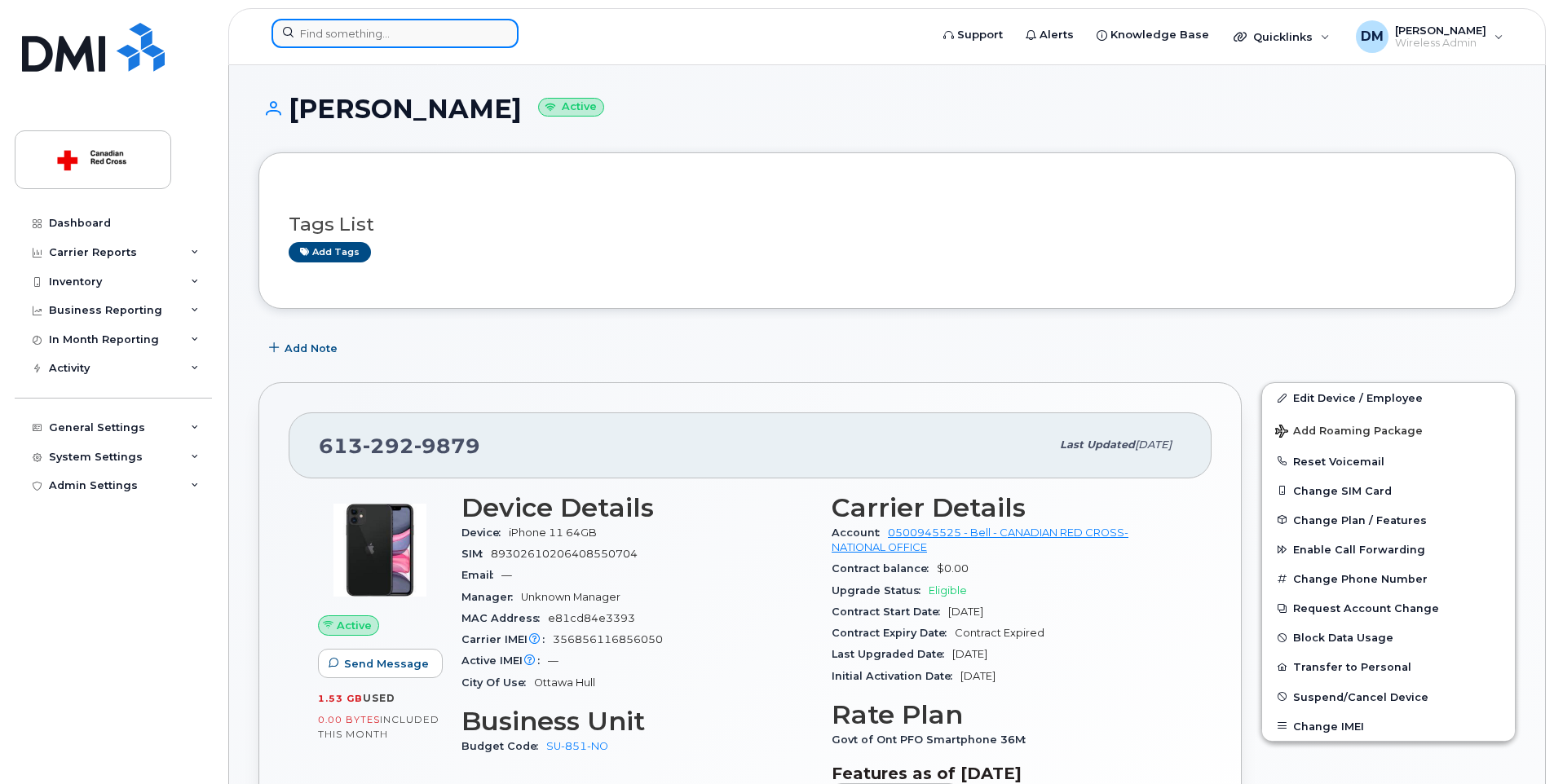
click at [397, 44] on input at bounding box center [394, 34] width 247 height 29
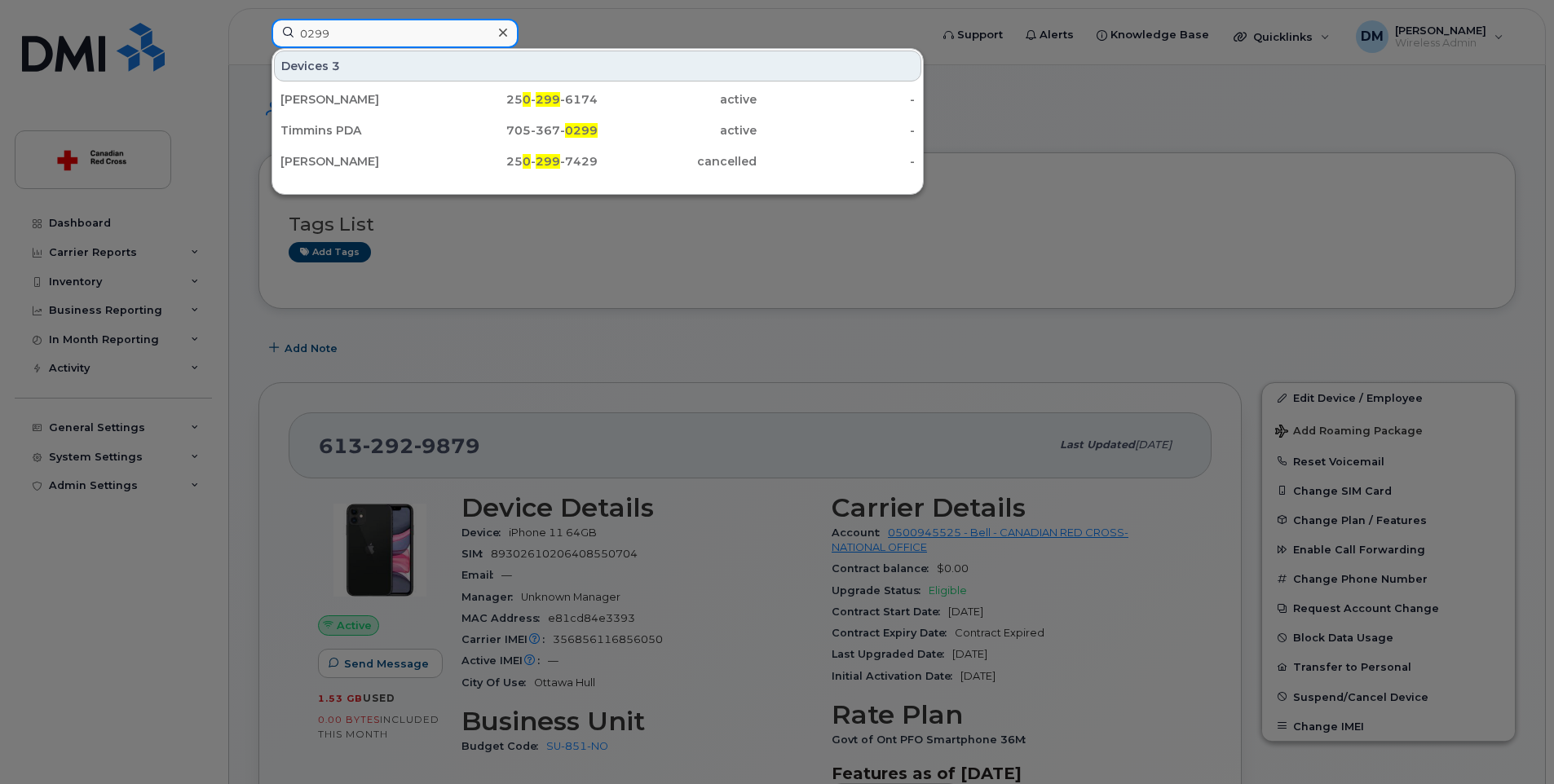
type input "0299"
click at [761, 10] on div at bounding box center [777, 392] width 1554 height 784
click at [385, 32] on input "0299" at bounding box center [394, 34] width 247 height 29
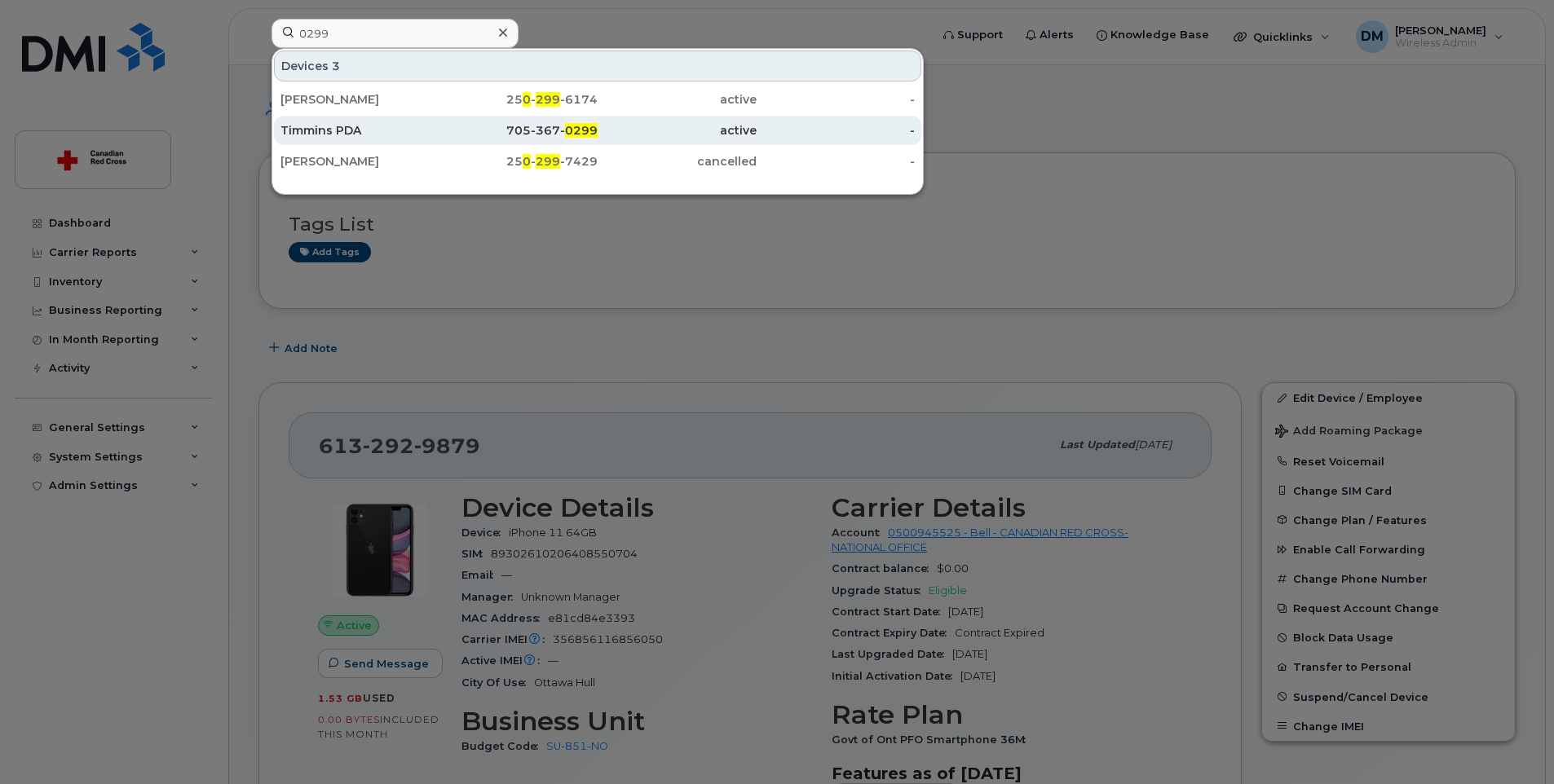
click at [295, 127] on div "Timmins PDA" at bounding box center [359, 131] width 159 height 16
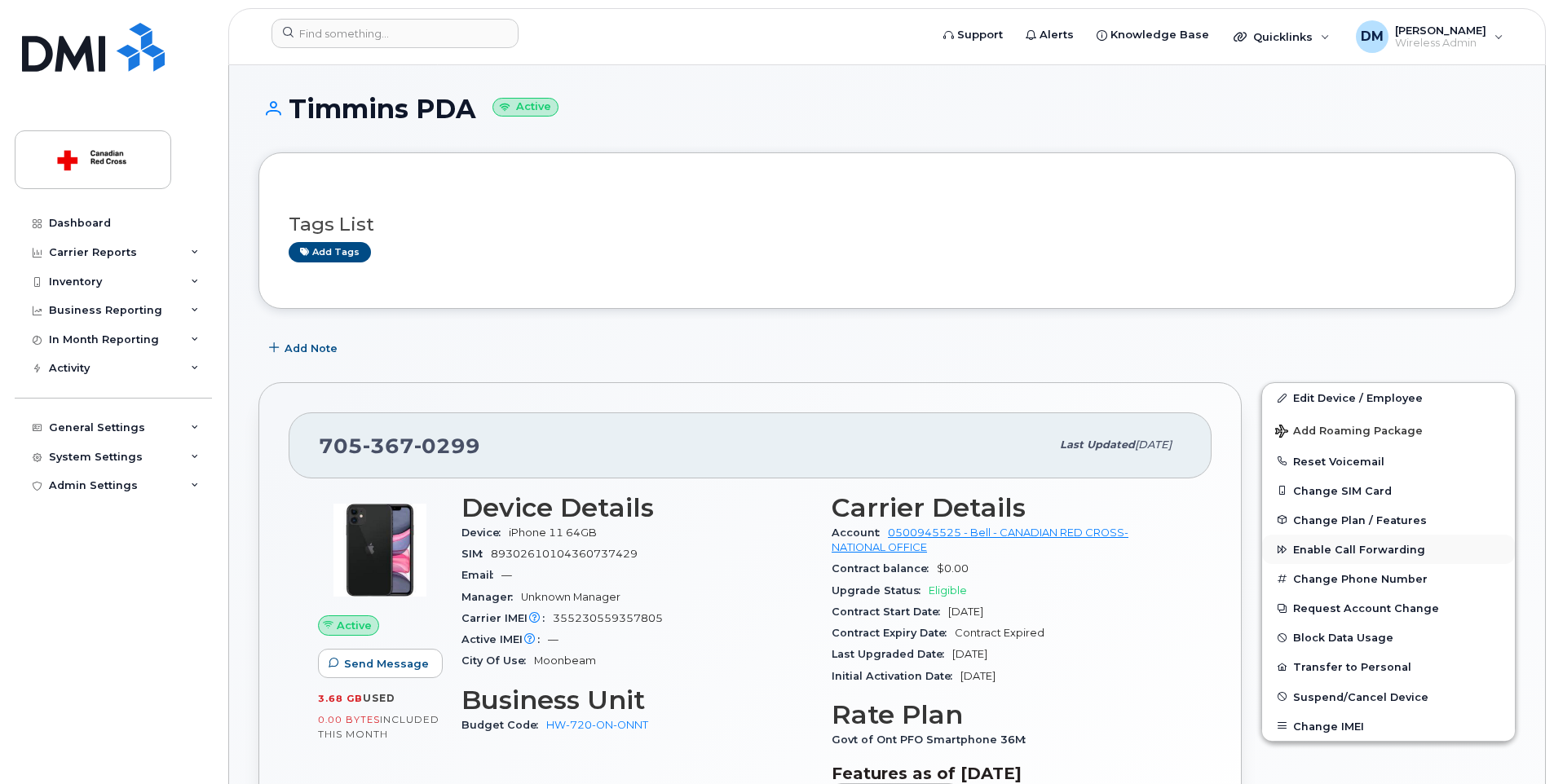
click at [1334, 547] on span "Enable Call Forwarding" at bounding box center [1359, 549] width 132 height 12
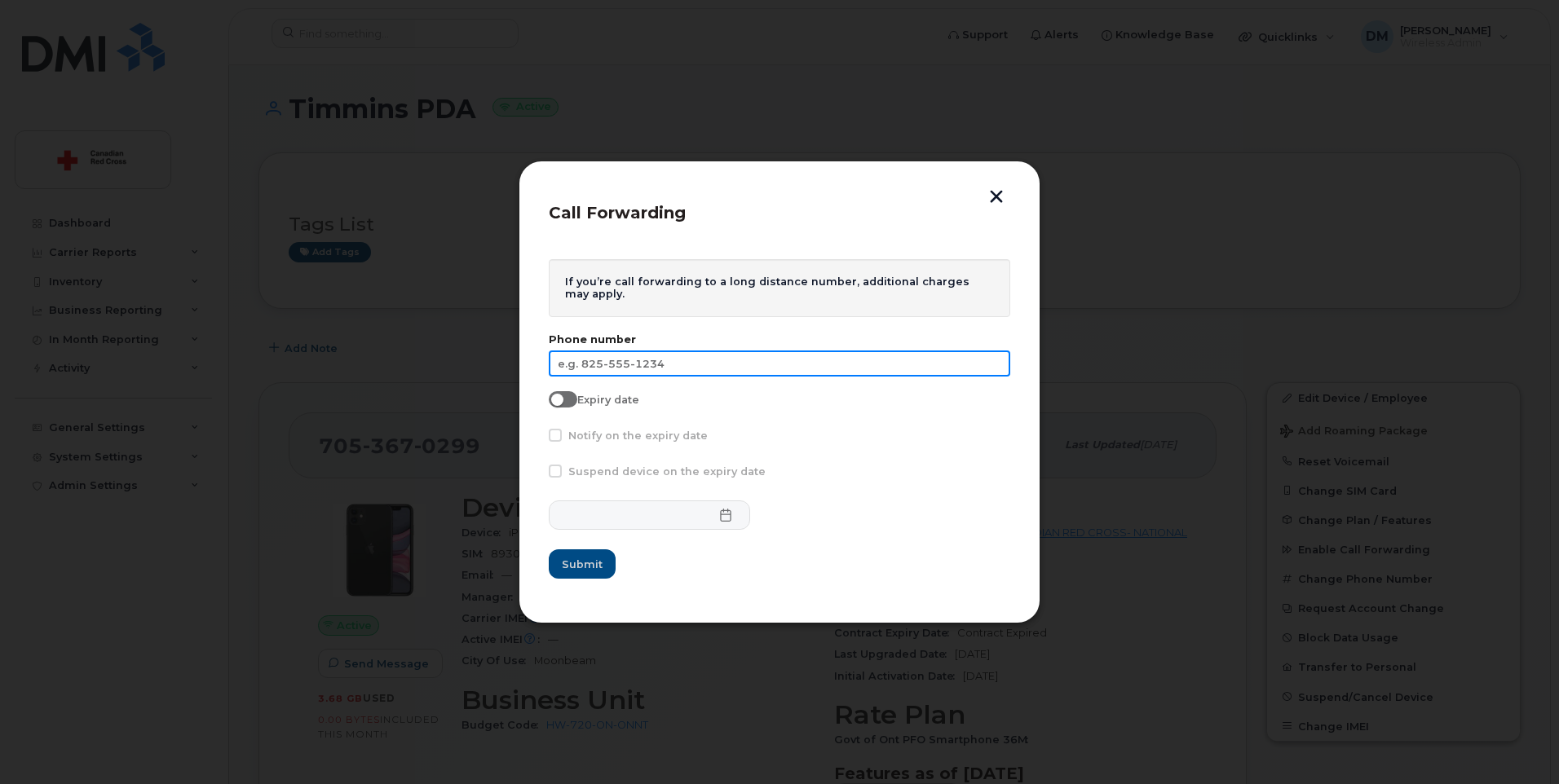
click at [686, 366] on input "text" at bounding box center [779, 363] width 462 height 26
click at [685, 366] on input "text" at bounding box center [779, 363] width 462 height 26
click at [671, 372] on input "text" at bounding box center [779, 363] width 462 height 26
type input "613-292-9879"
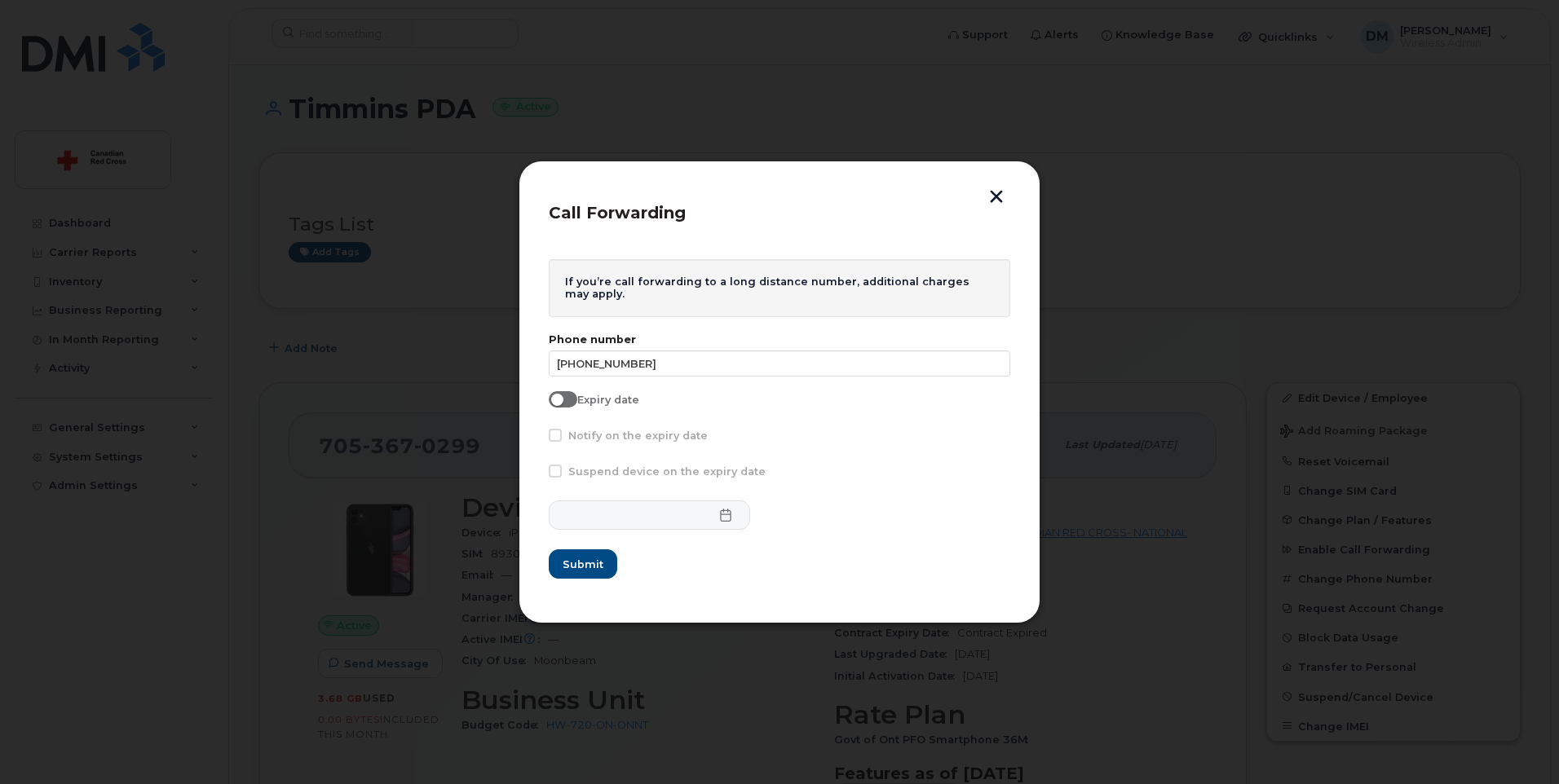
click at [570, 397] on span at bounding box center [562, 400] width 28 height 16
click at [561, 397] on input "Expiry date" at bounding box center [555, 398] width 13 height 13
checkbox input "true"
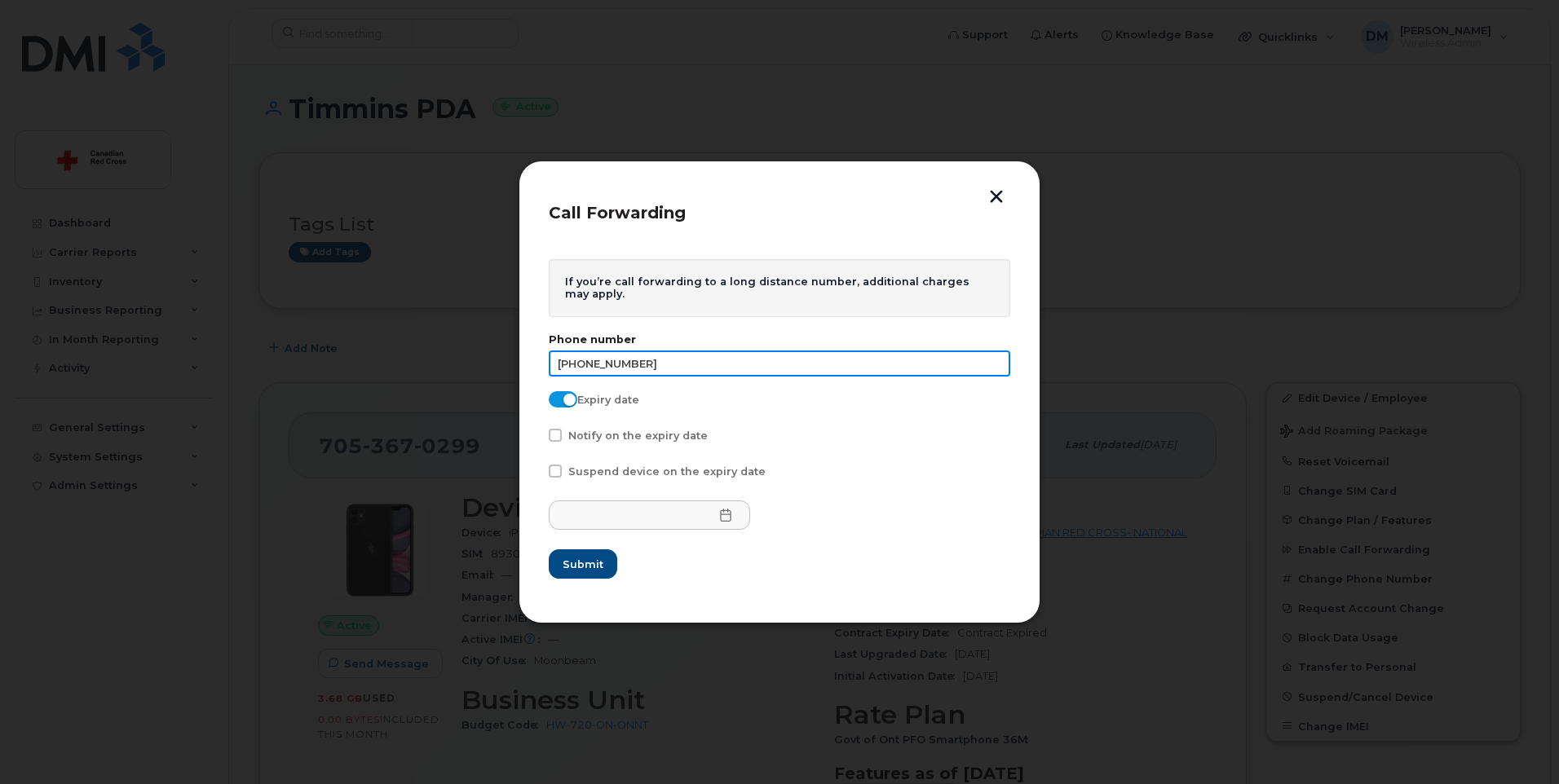
click at [556, 366] on input "613-292-9879" at bounding box center [779, 363] width 462 height 26
type input "613-292-9879"
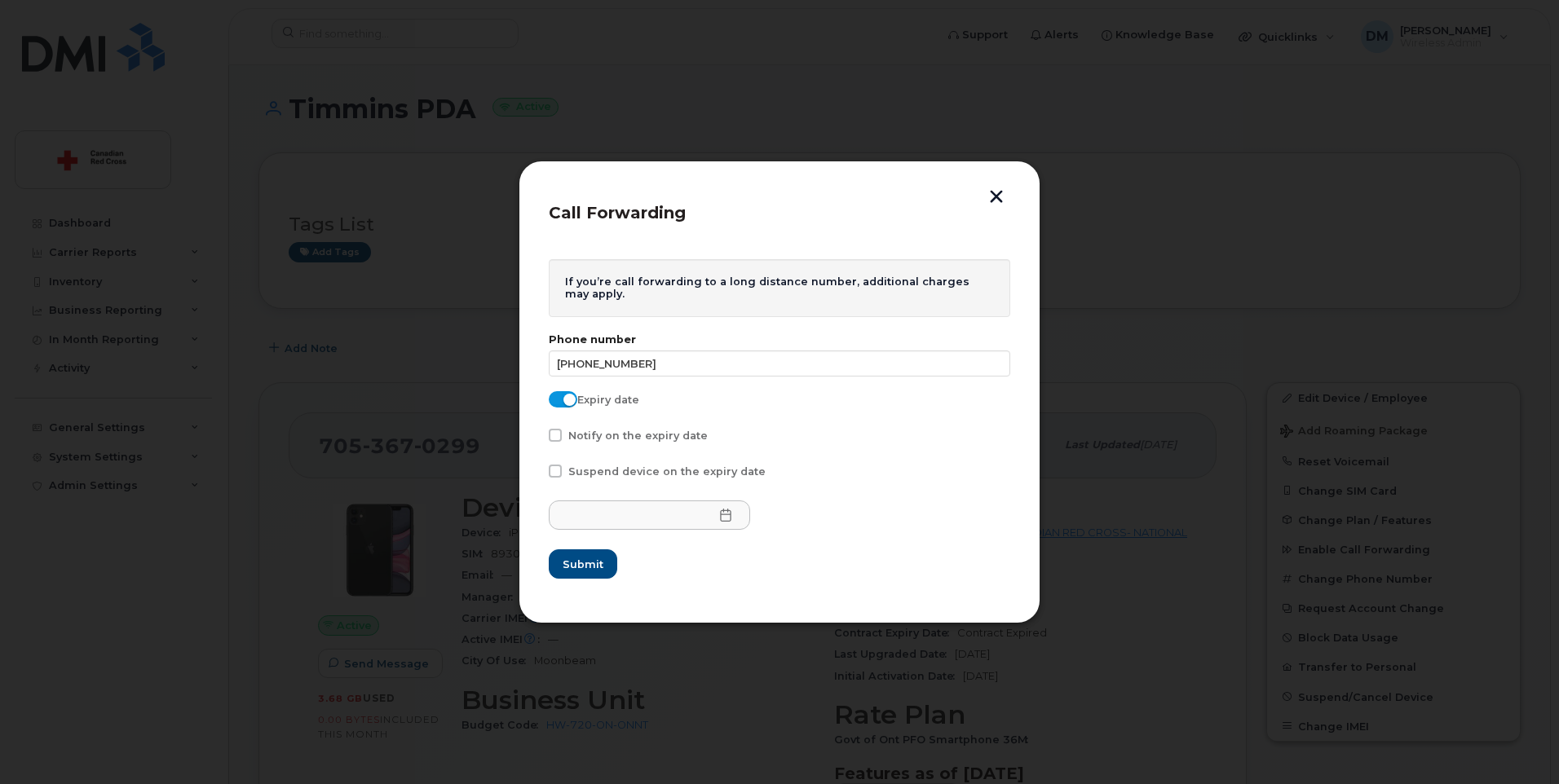
click at [719, 518] on icon at bounding box center [726, 515] width 13 height 13
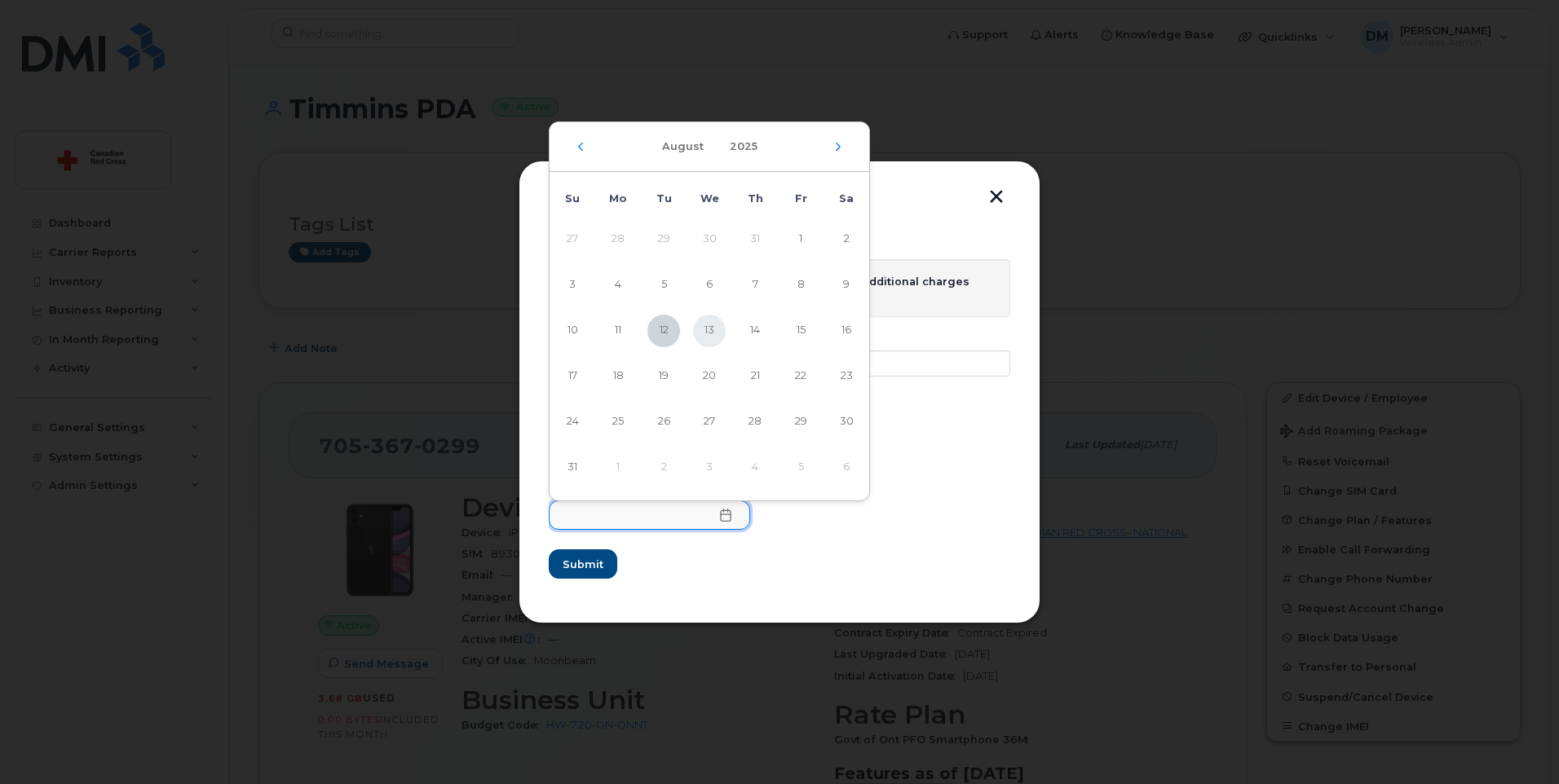
click at [705, 329] on span "13" at bounding box center [709, 331] width 33 height 33
type input "08/13/2025"
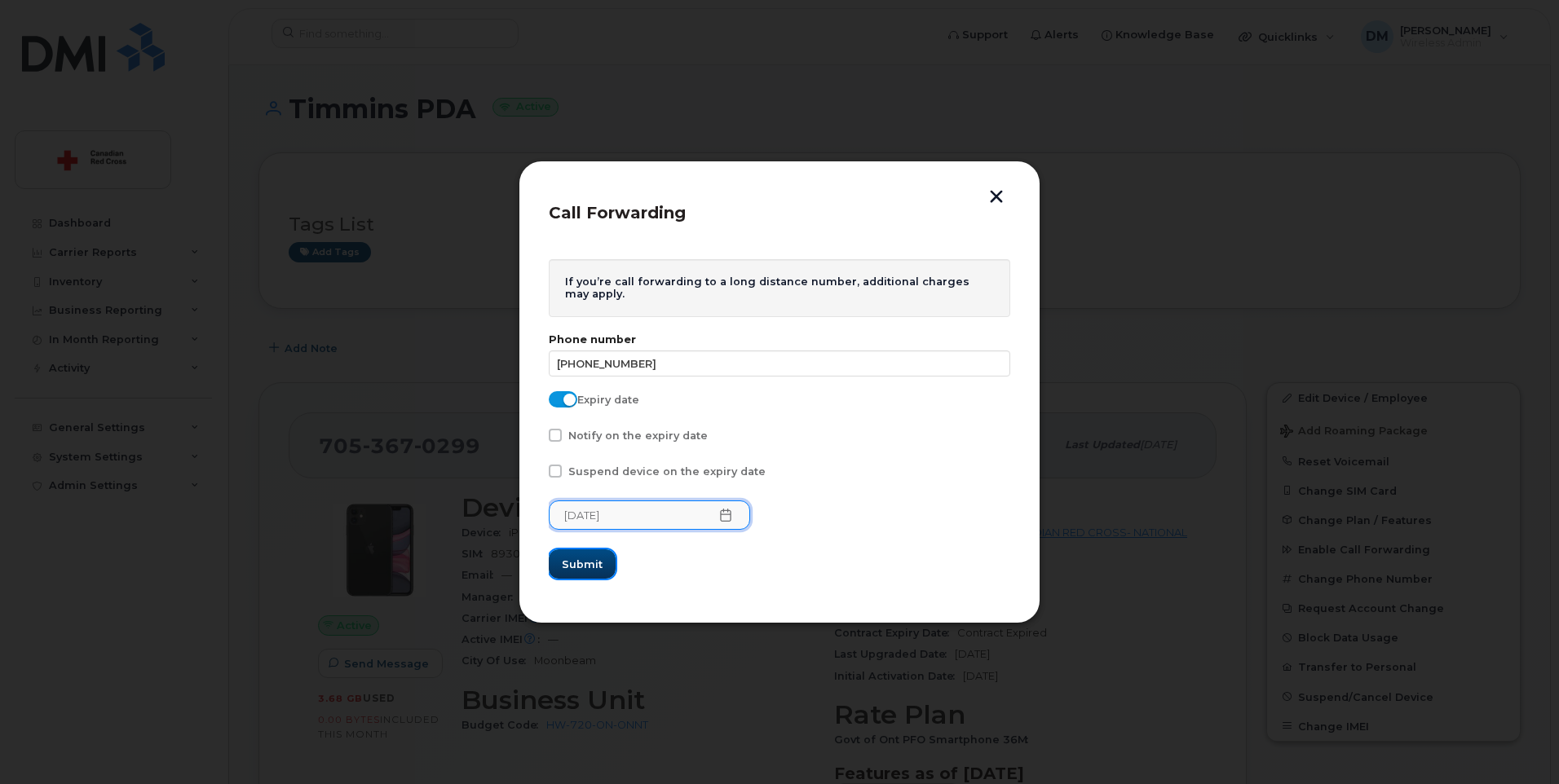
click at [585, 567] on span "Submit" at bounding box center [581, 564] width 41 height 15
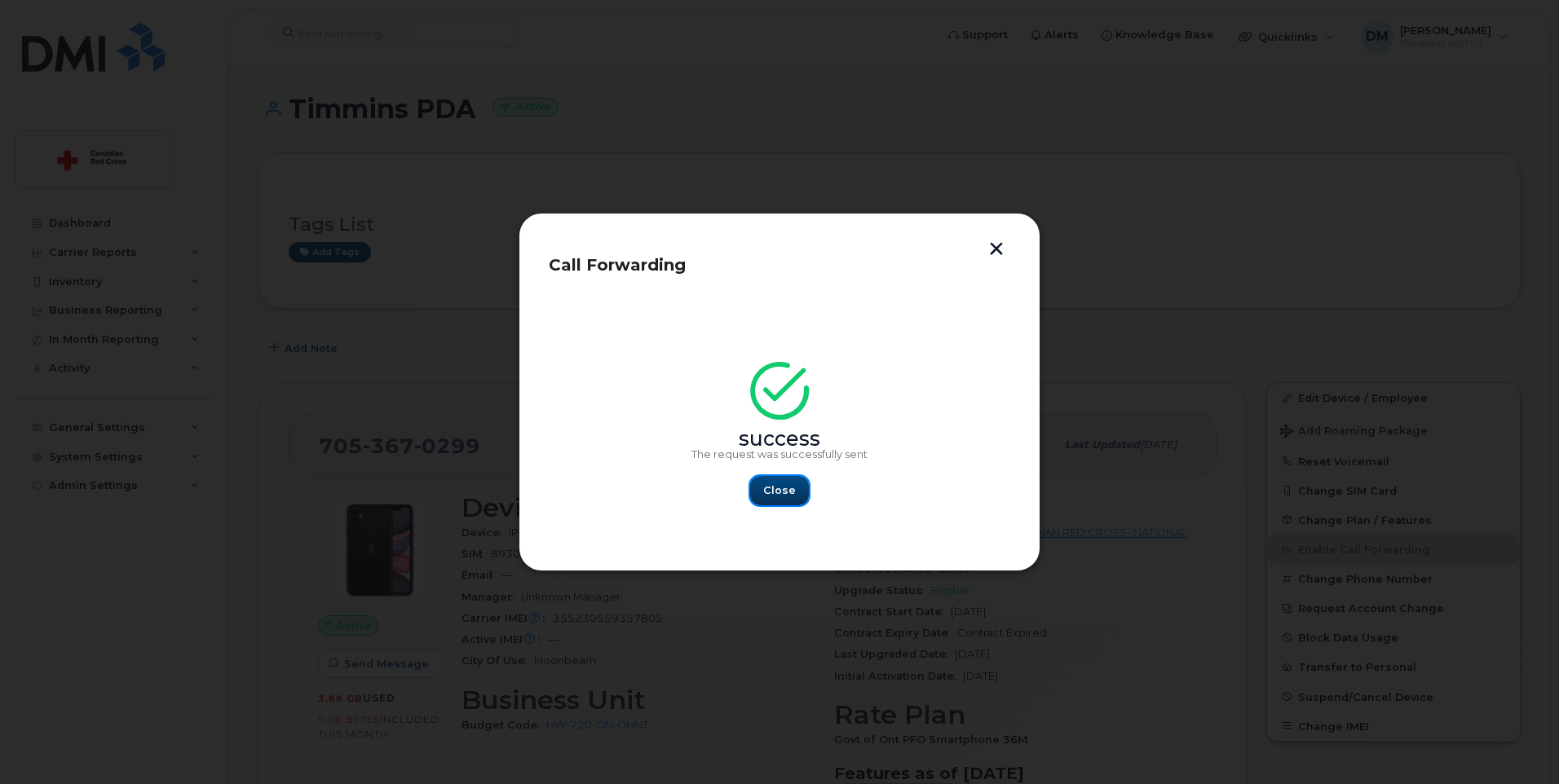
click at [795, 488] on button "Close" at bounding box center [779, 490] width 59 height 29
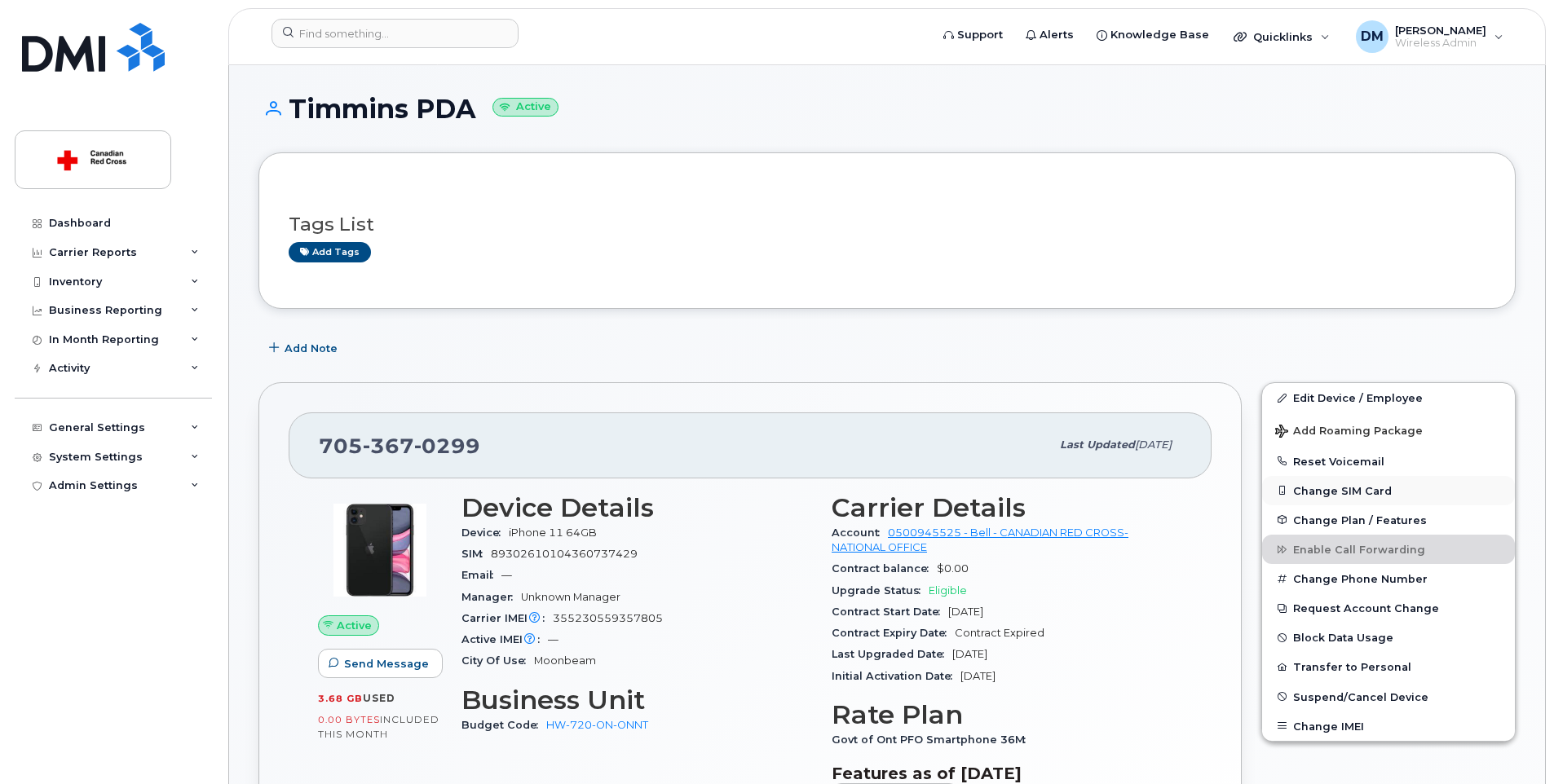
click at [1326, 495] on button "Change SIM Card" at bounding box center [1388, 490] width 253 height 29
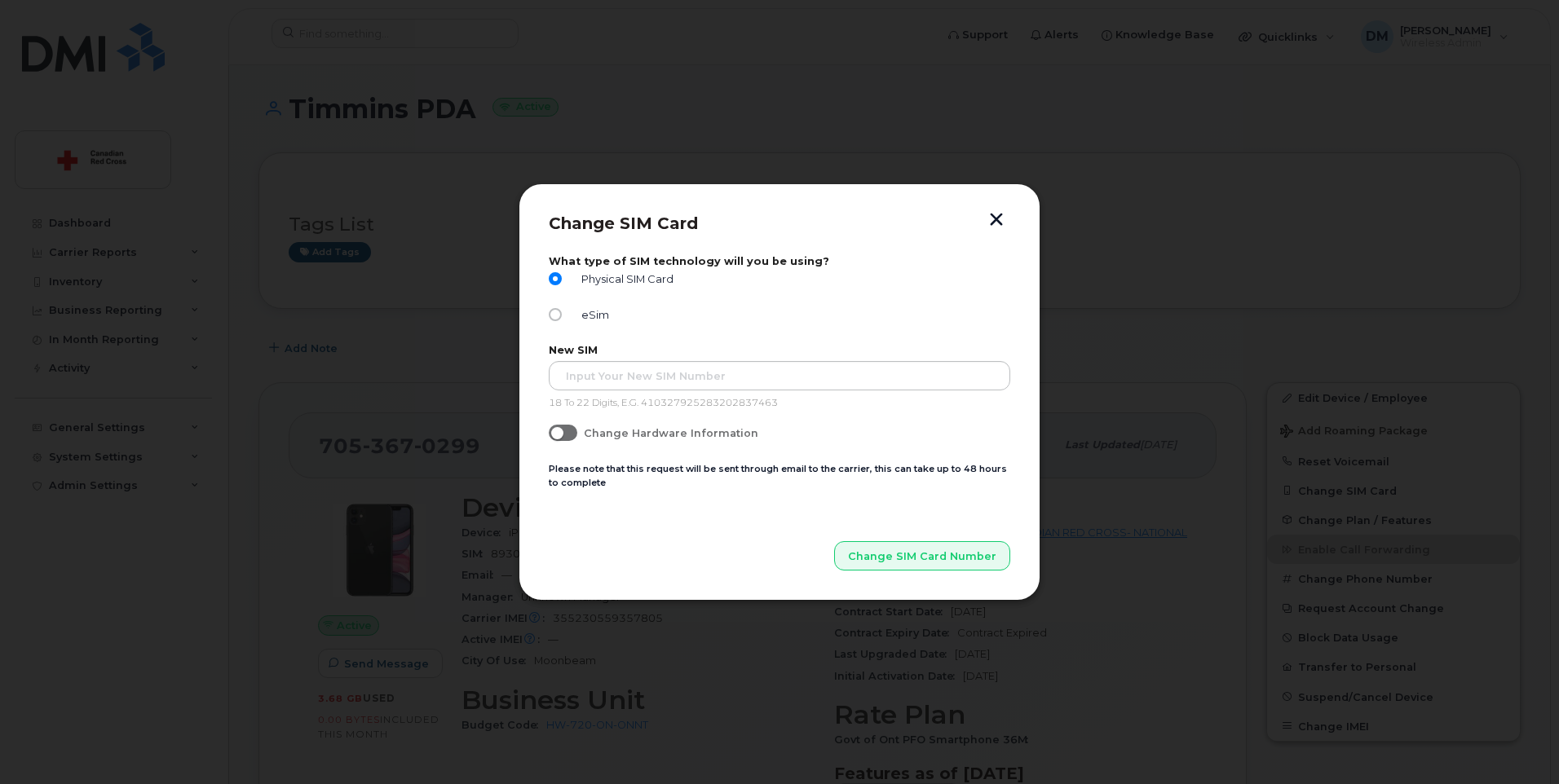
click at [991, 218] on button "button" at bounding box center [996, 221] width 24 height 17
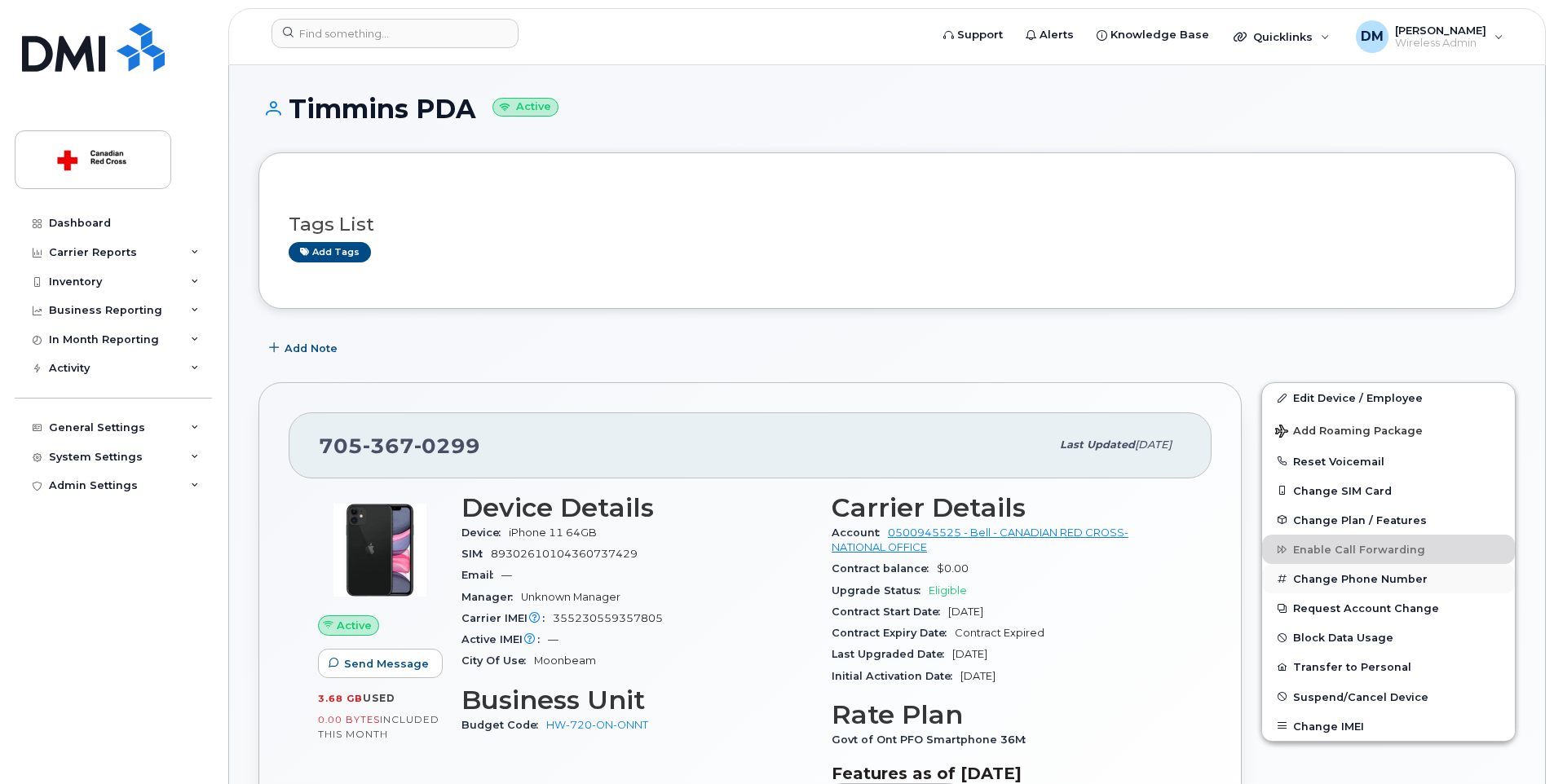
click at [1400, 576] on button "Change Phone Number" at bounding box center [1388, 578] width 253 height 29
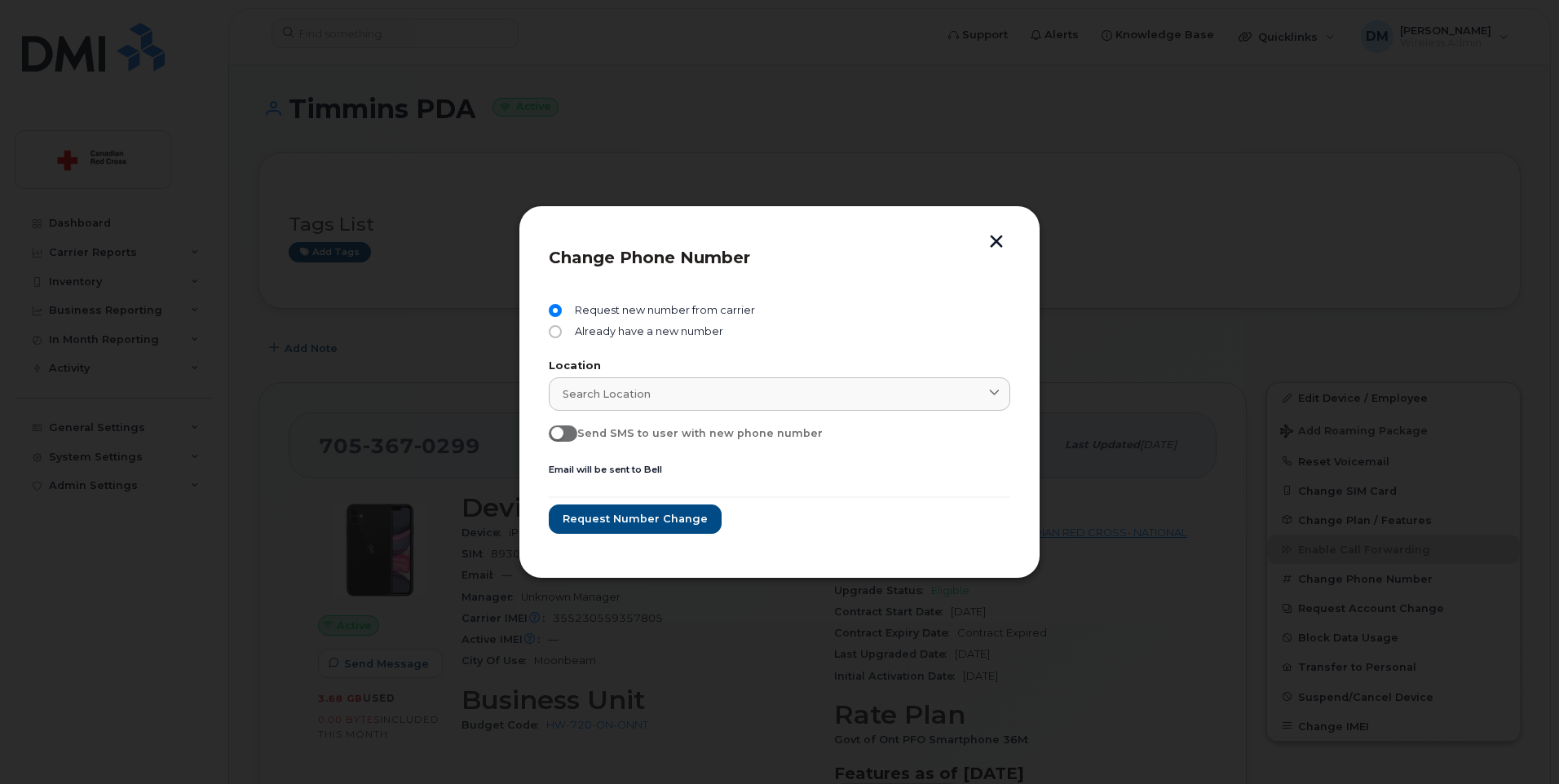
click at [1001, 237] on button "button" at bounding box center [996, 243] width 24 height 17
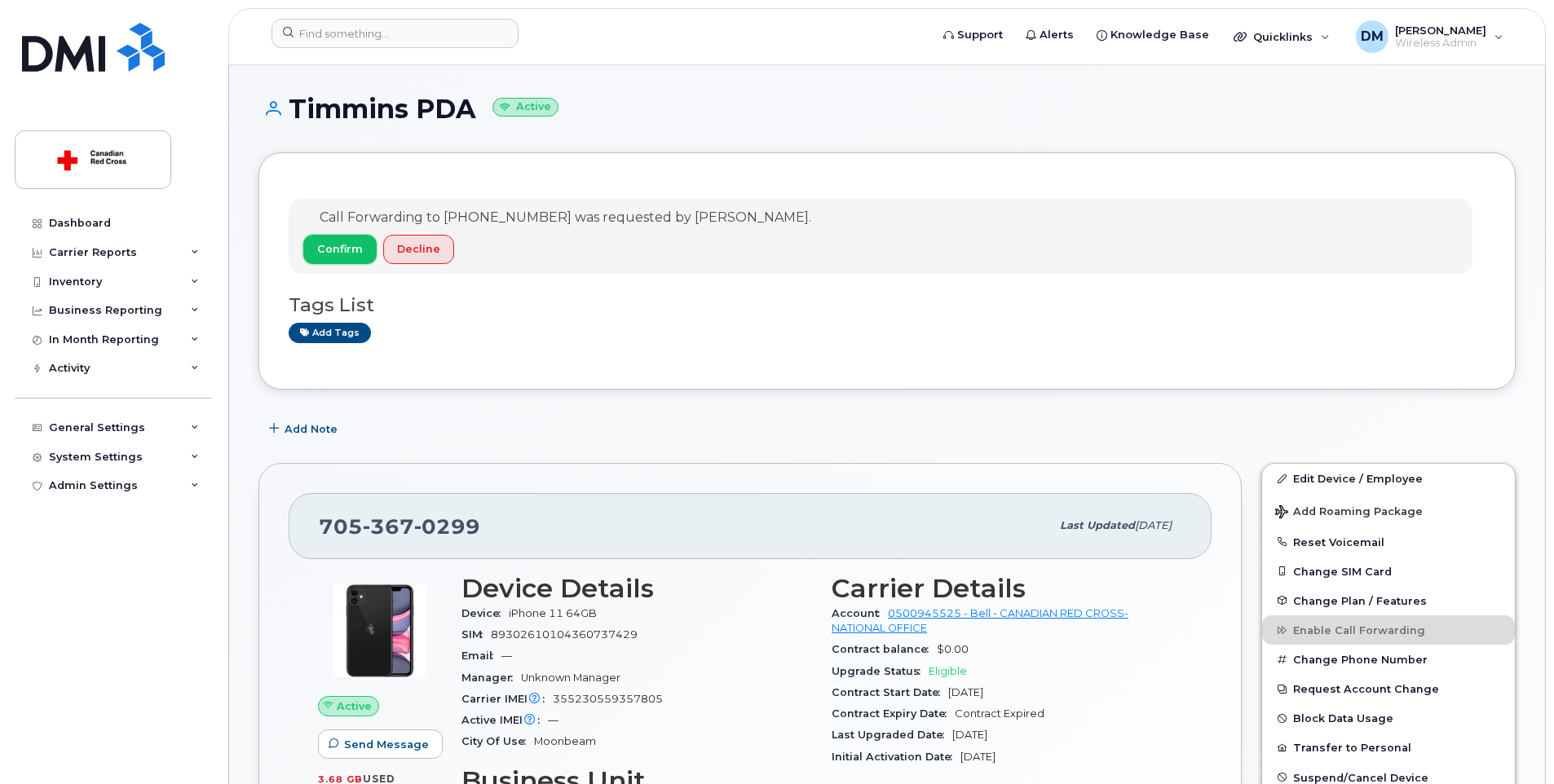
click at [335, 244] on span "Confirm" at bounding box center [340, 248] width 45 height 15
